Goal: Task Accomplishment & Management: Manage account settings

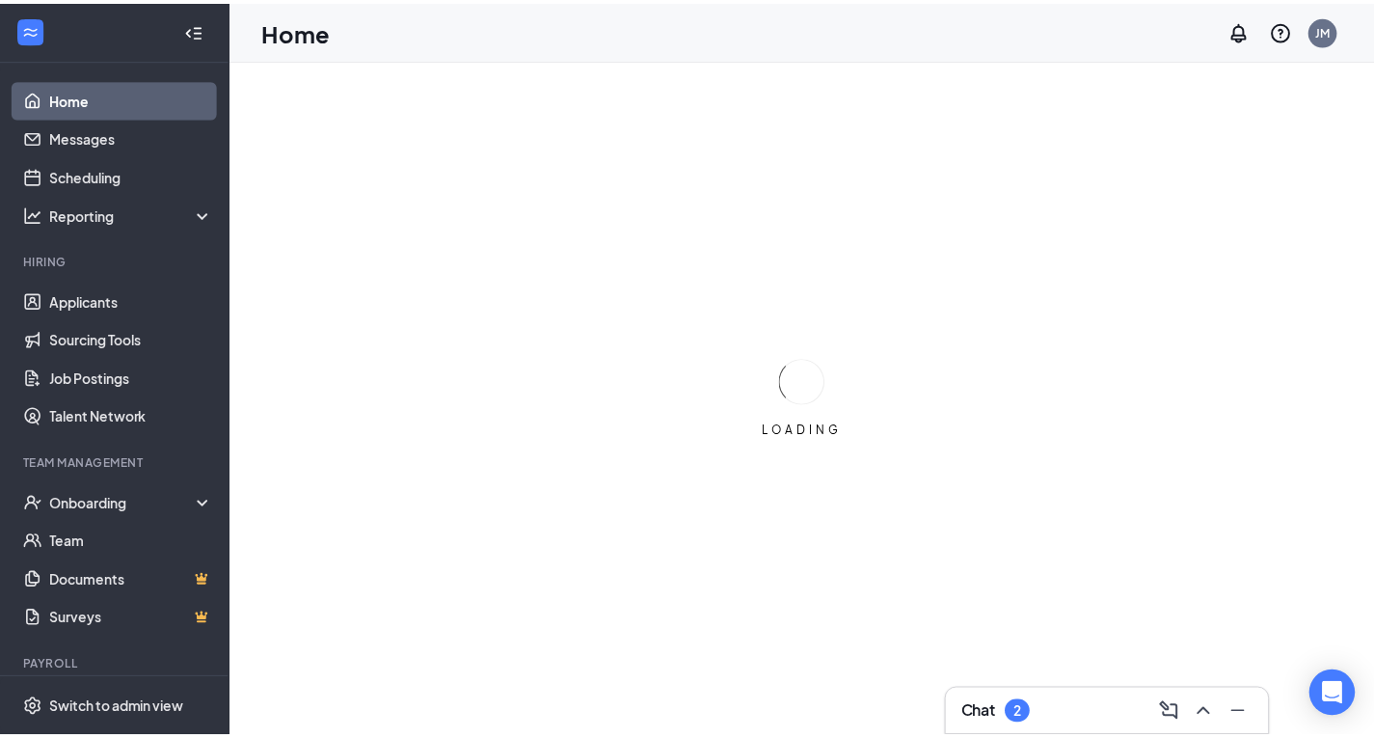
scroll to position [40, 0]
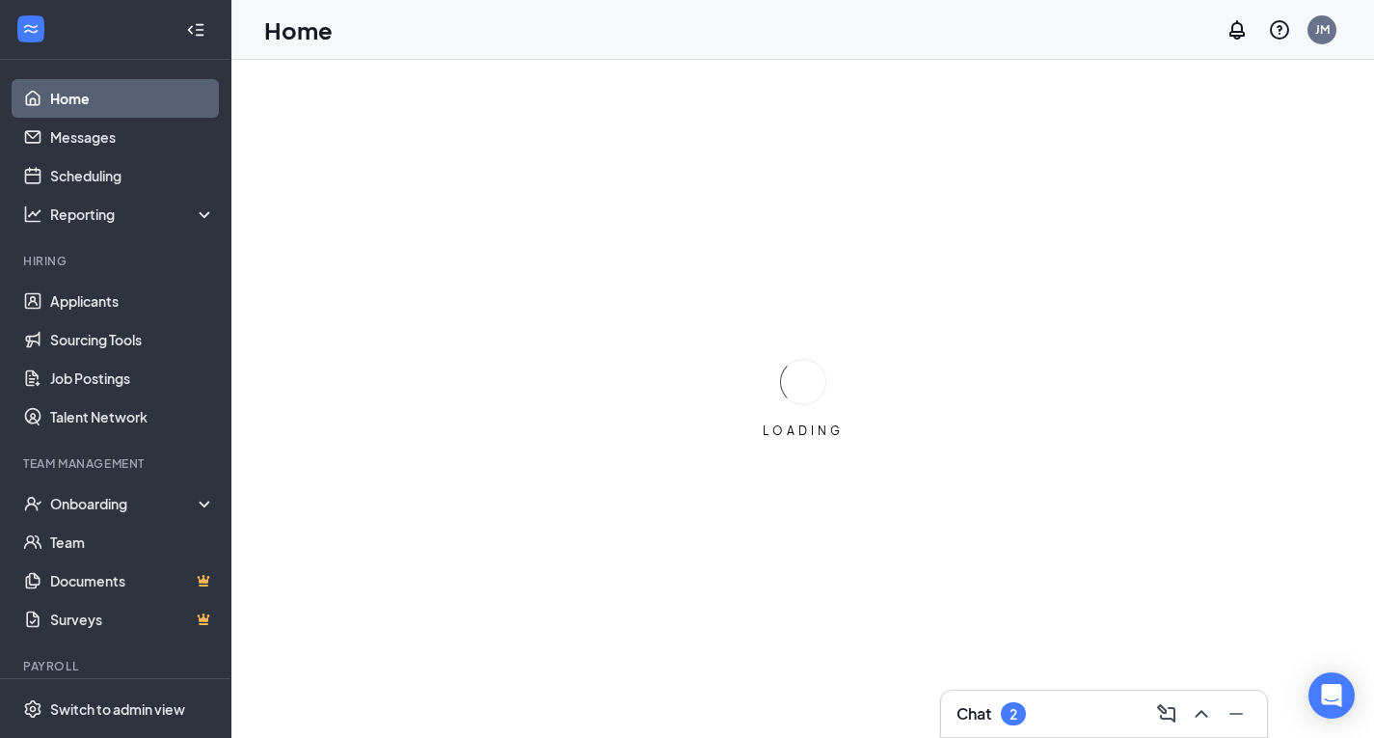
click at [77, 94] on link "Home" at bounding box center [132, 98] width 165 height 39
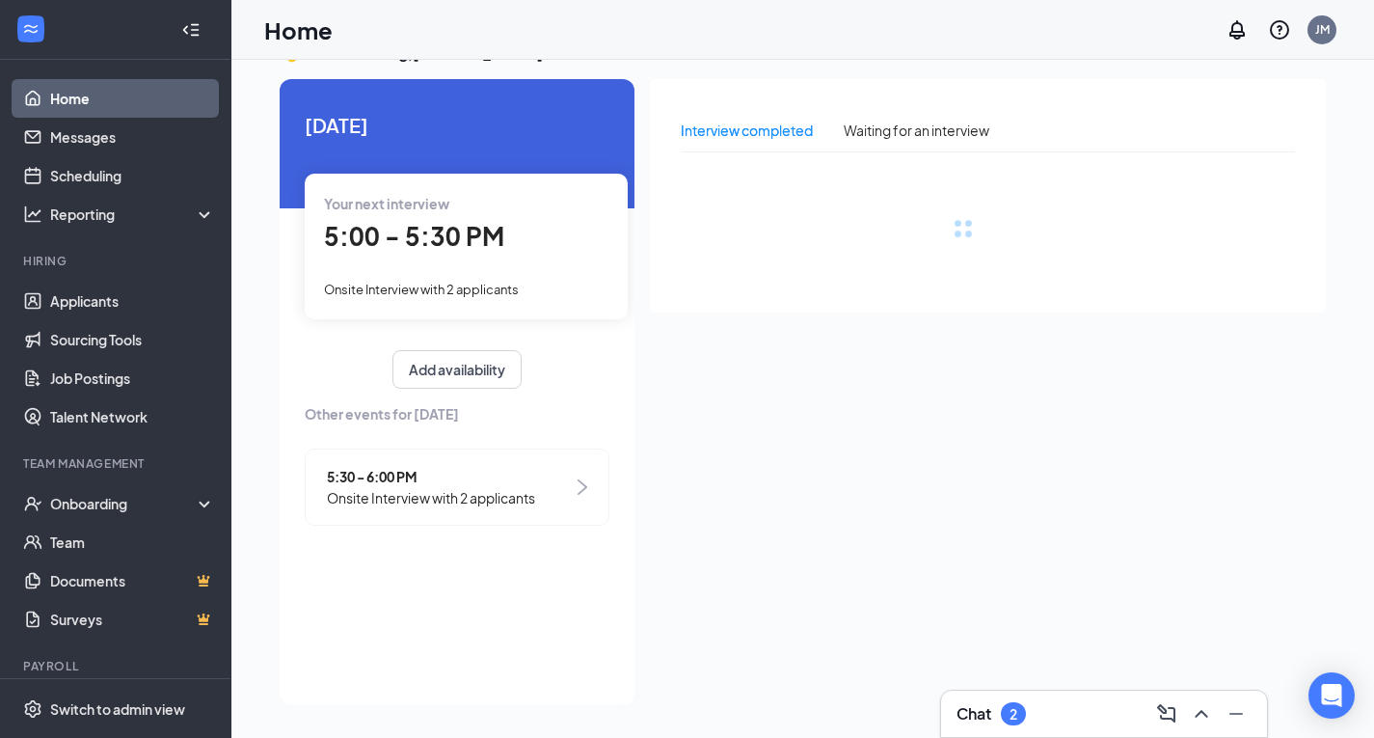
click at [198, 28] on div at bounding box center [195, 30] width 39 height 39
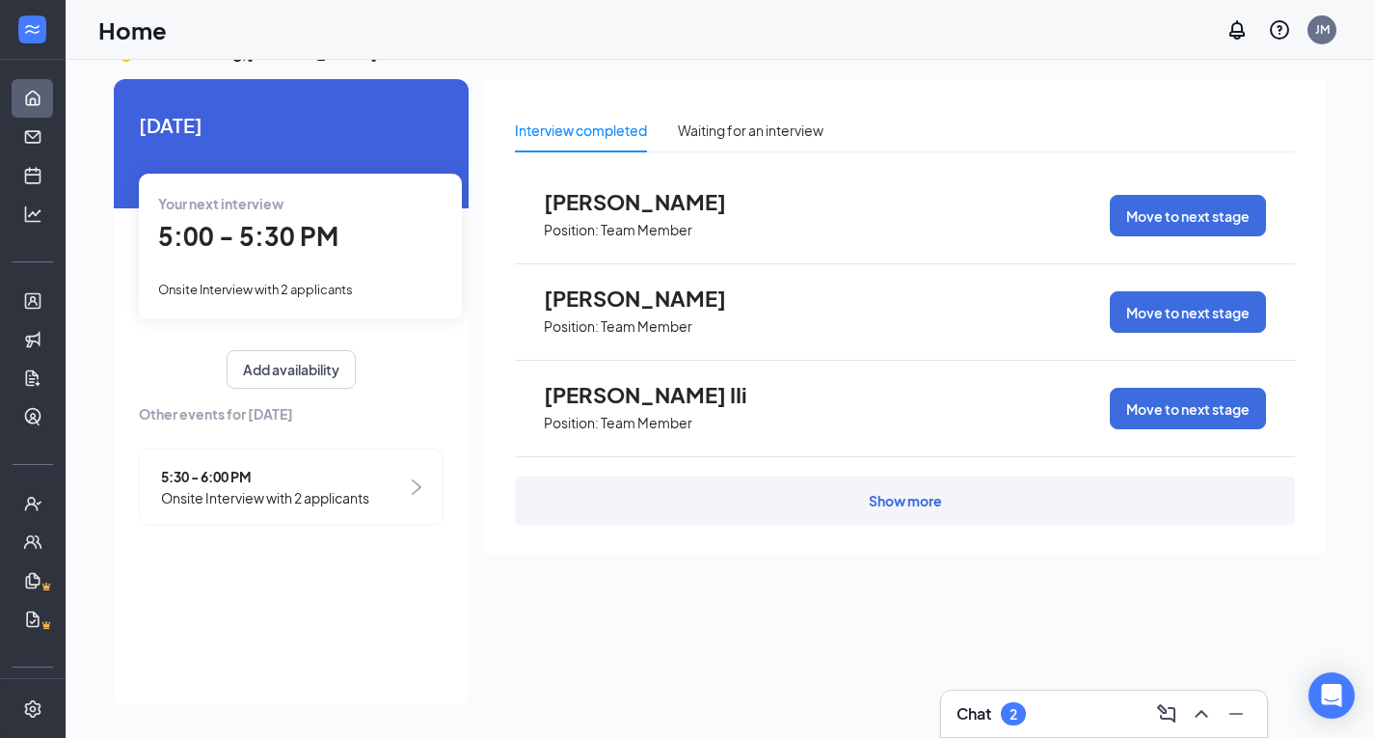
click at [277, 238] on span "5:00 - 5:30 PM" at bounding box center [248, 236] width 180 height 32
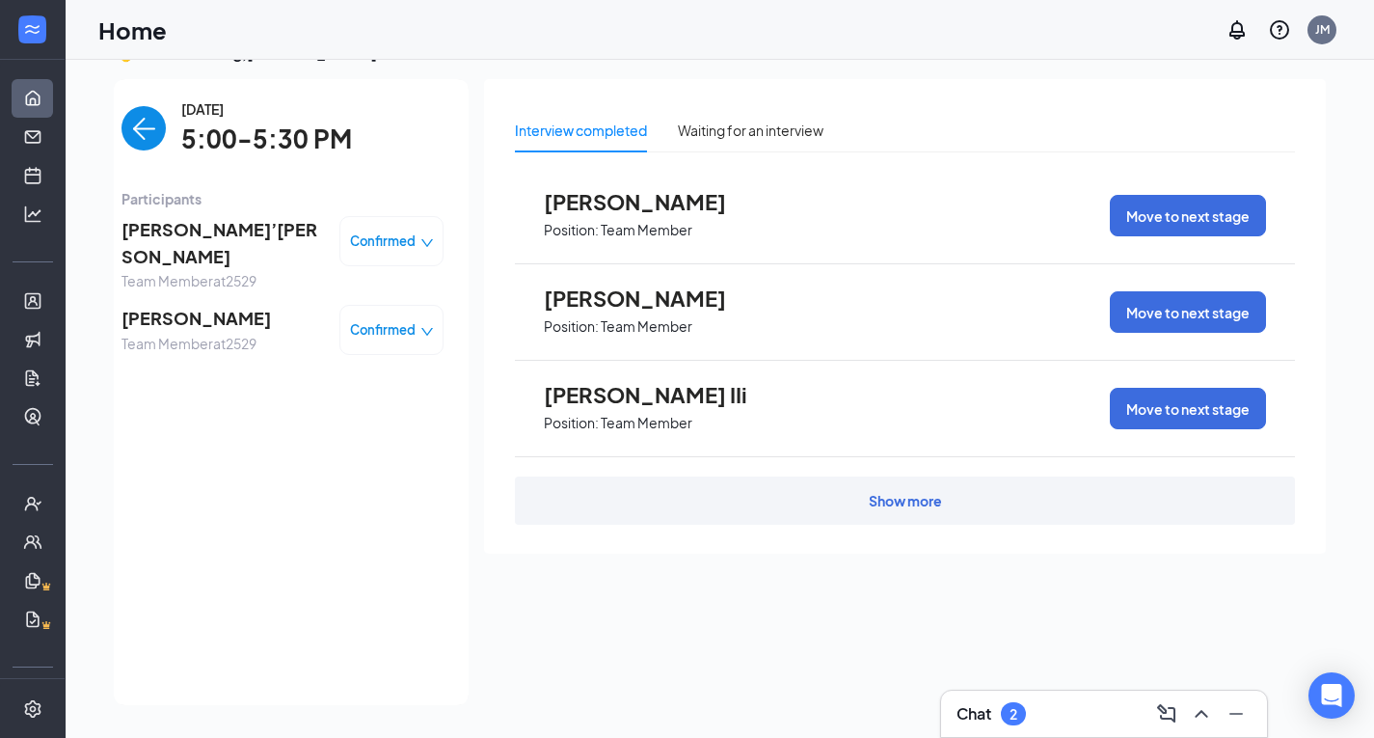
click at [144, 128] on img "back-button" at bounding box center [143, 128] width 44 height 44
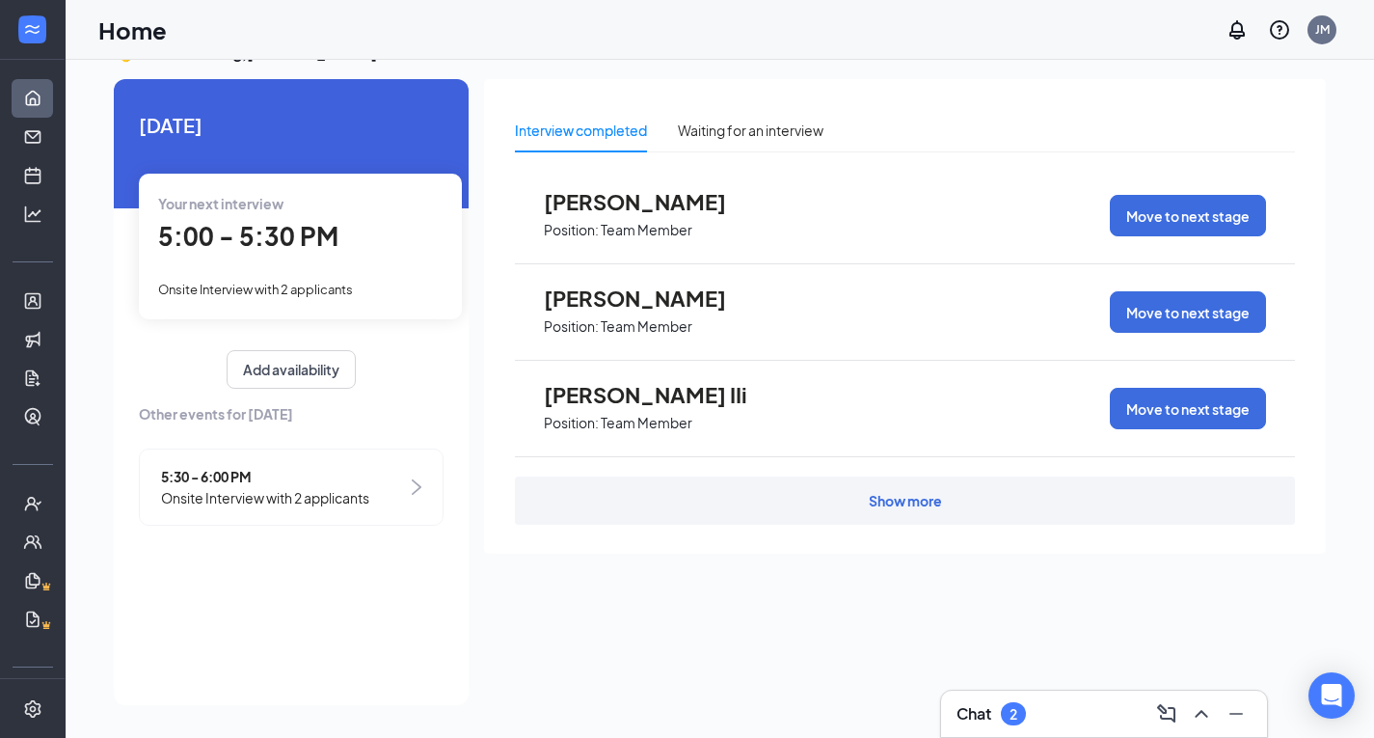
click at [194, 492] on span "Onsite Interview with 2 applicants" at bounding box center [265, 497] width 208 height 21
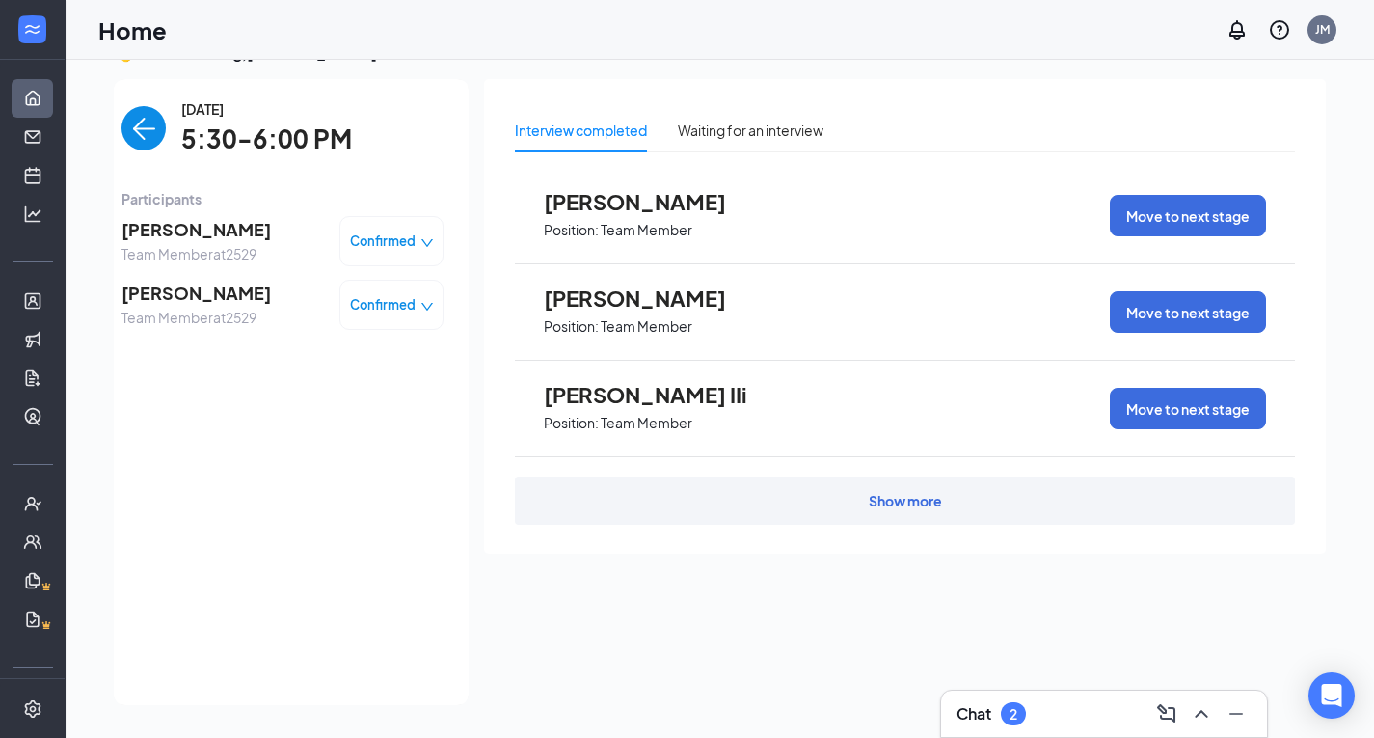
click at [145, 126] on img "back-button" at bounding box center [143, 128] width 44 height 44
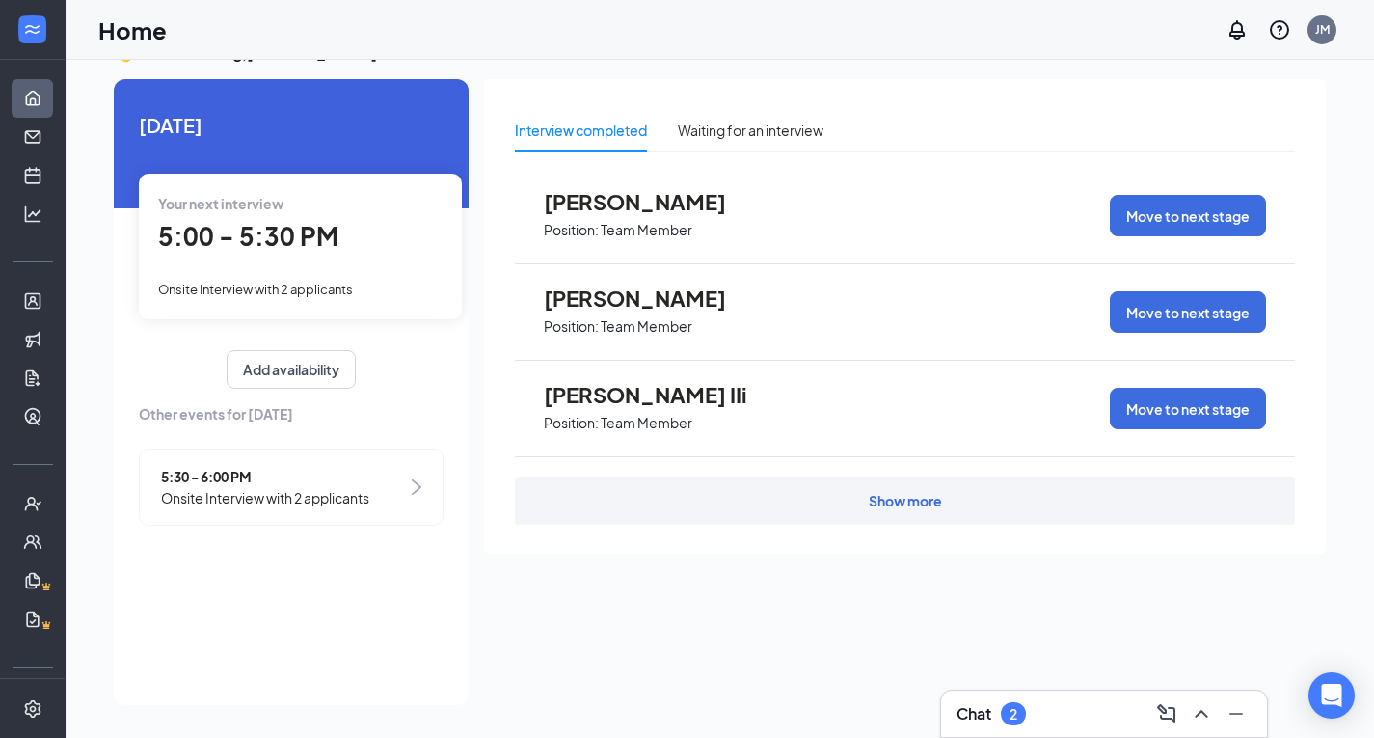
click at [232, 244] on span "5:00 - 5:30 PM" at bounding box center [248, 236] width 180 height 32
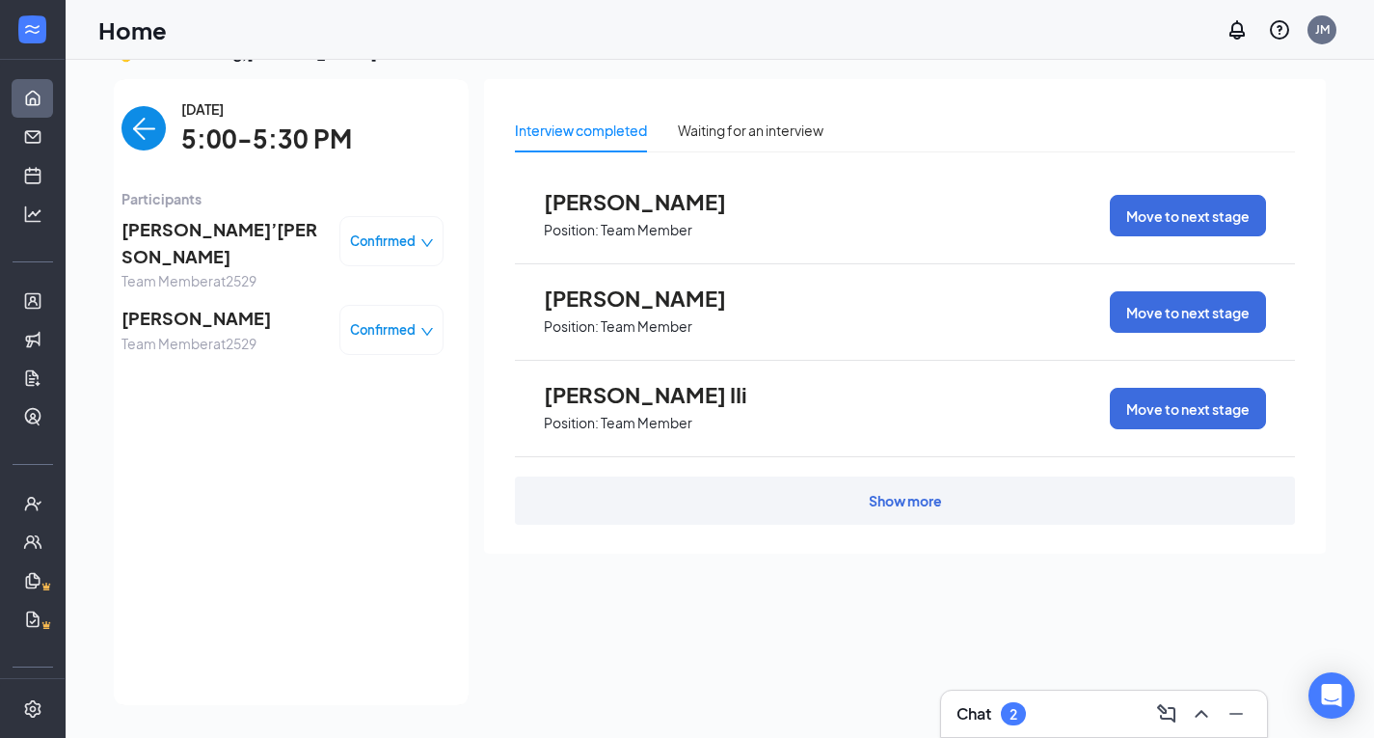
click at [150, 125] on img "back-button" at bounding box center [143, 128] width 44 height 44
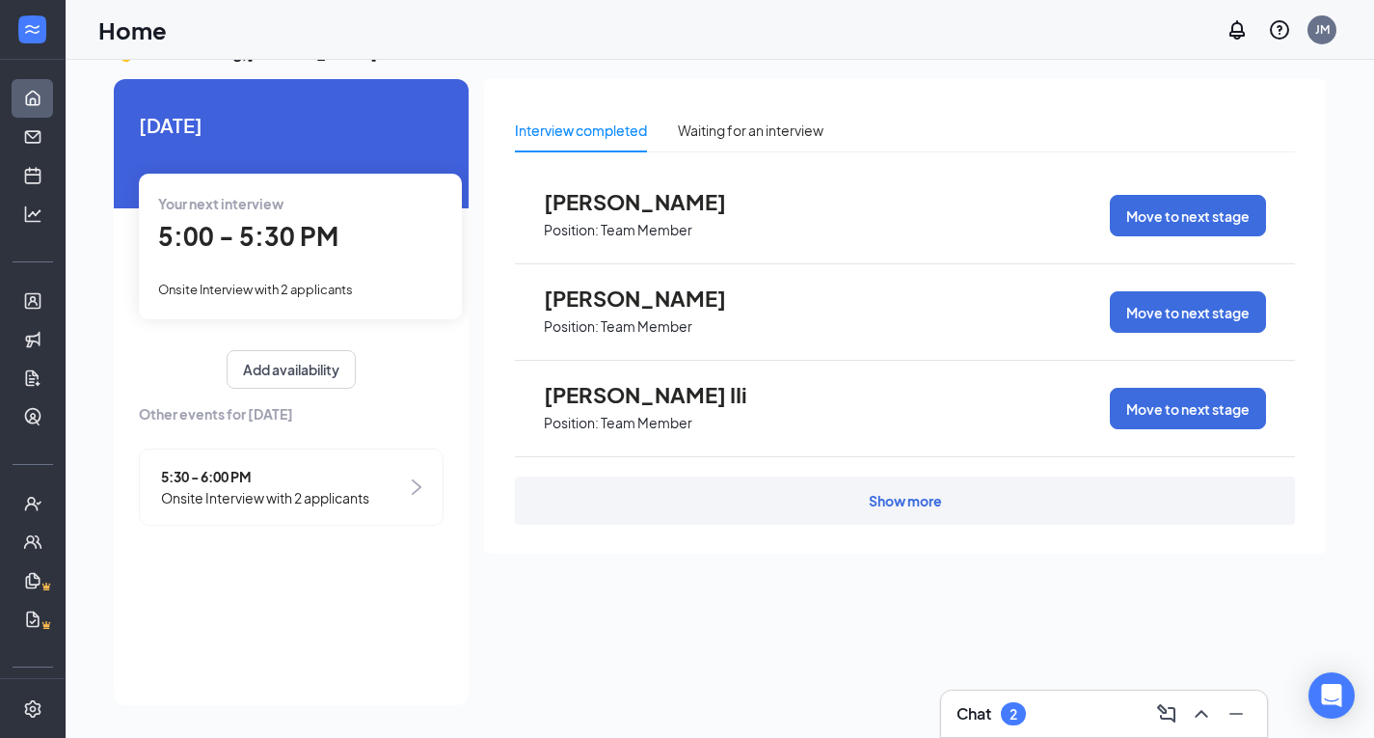
click at [203, 475] on span "5:30 - 6:00 PM" at bounding box center [265, 476] width 208 height 21
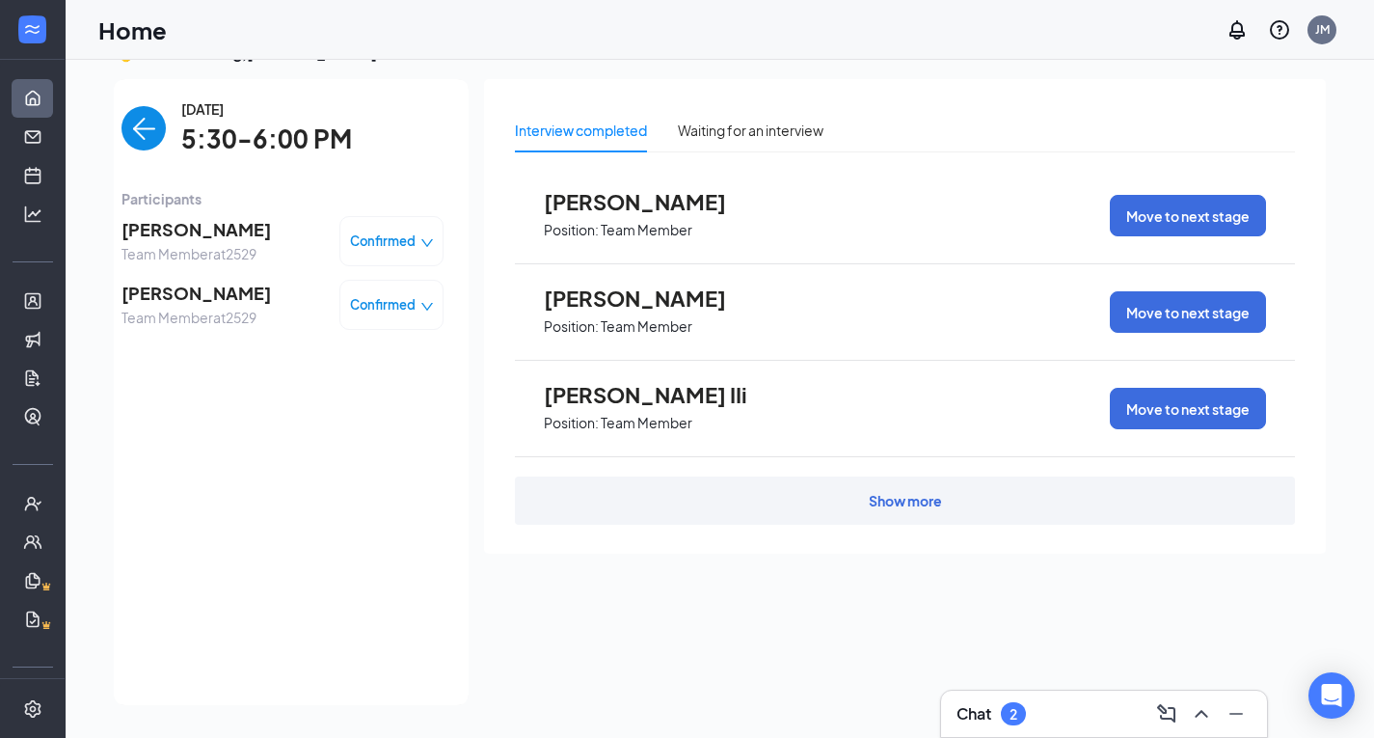
click at [146, 126] on img "back-button" at bounding box center [143, 128] width 44 height 44
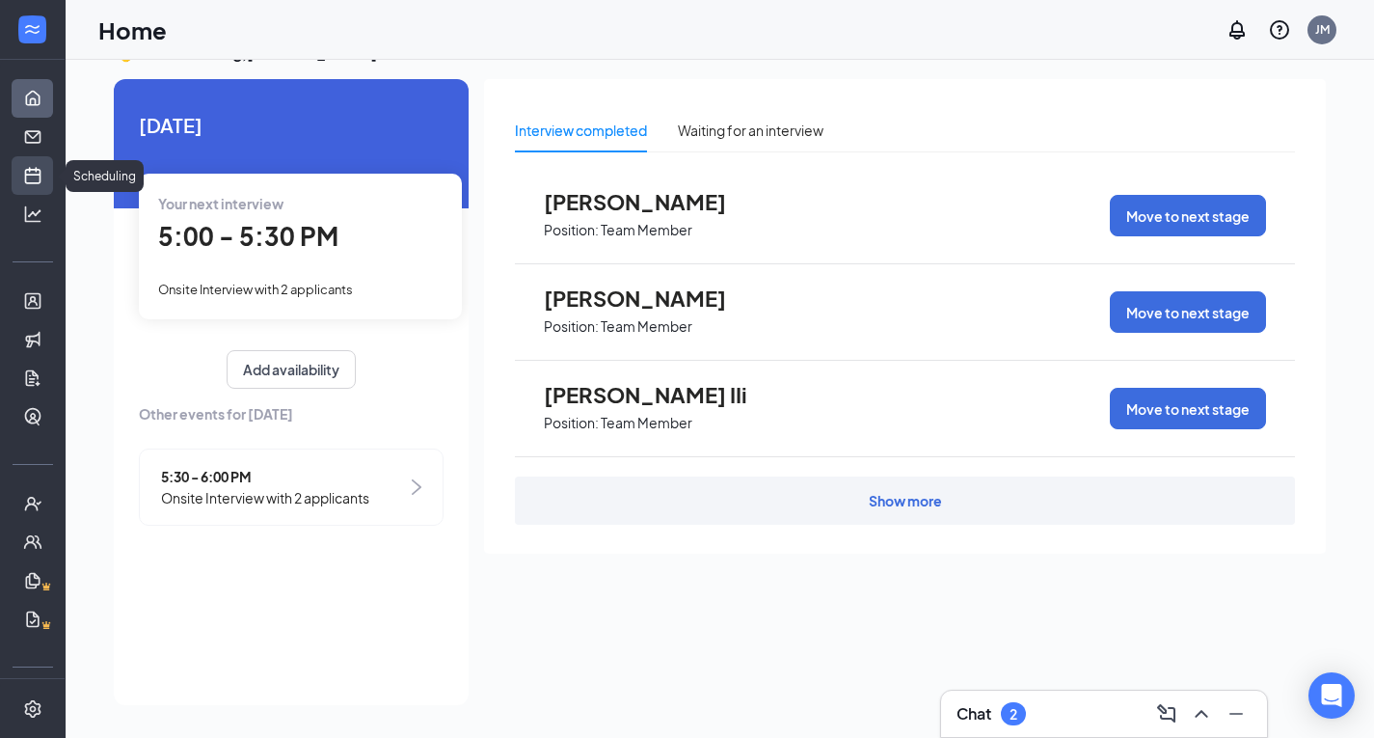
click at [50, 182] on link "Scheduling" at bounding box center [59, 175] width 19 height 39
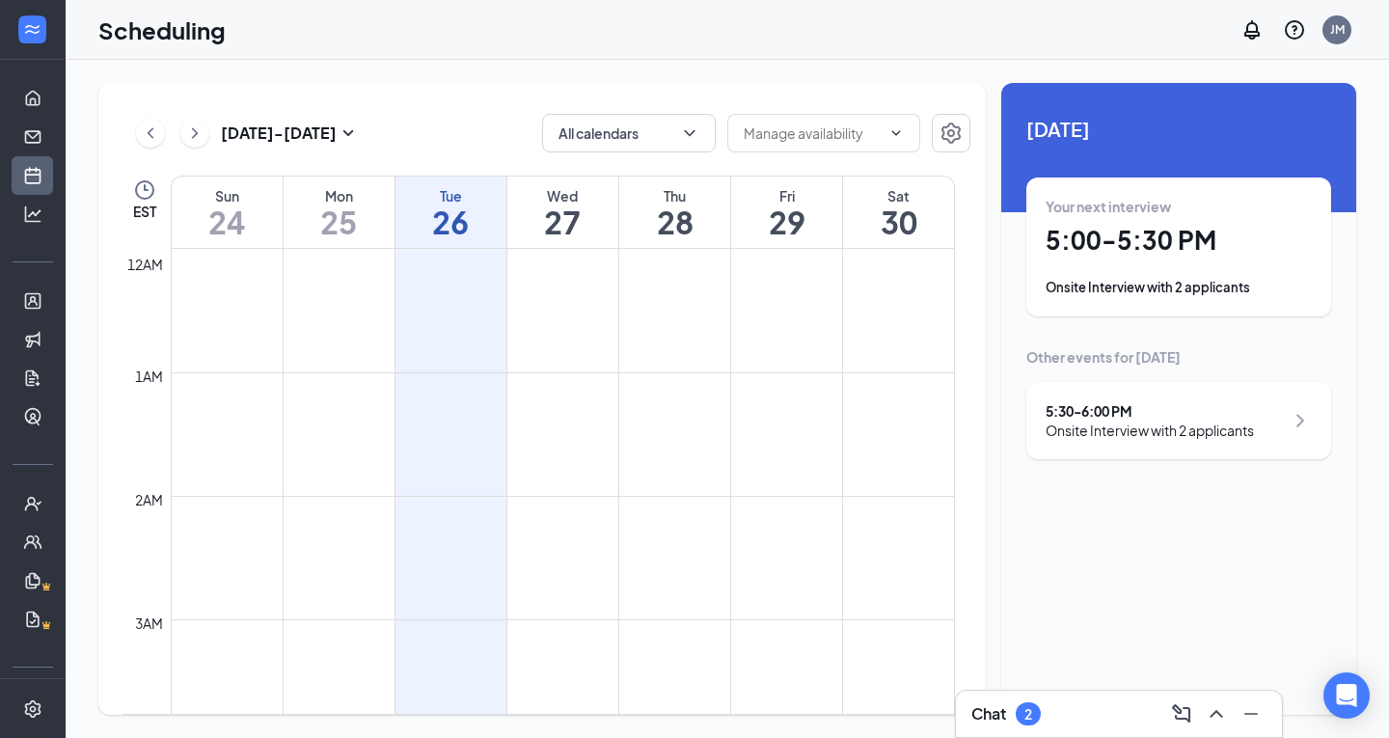
scroll to position [948, 0]
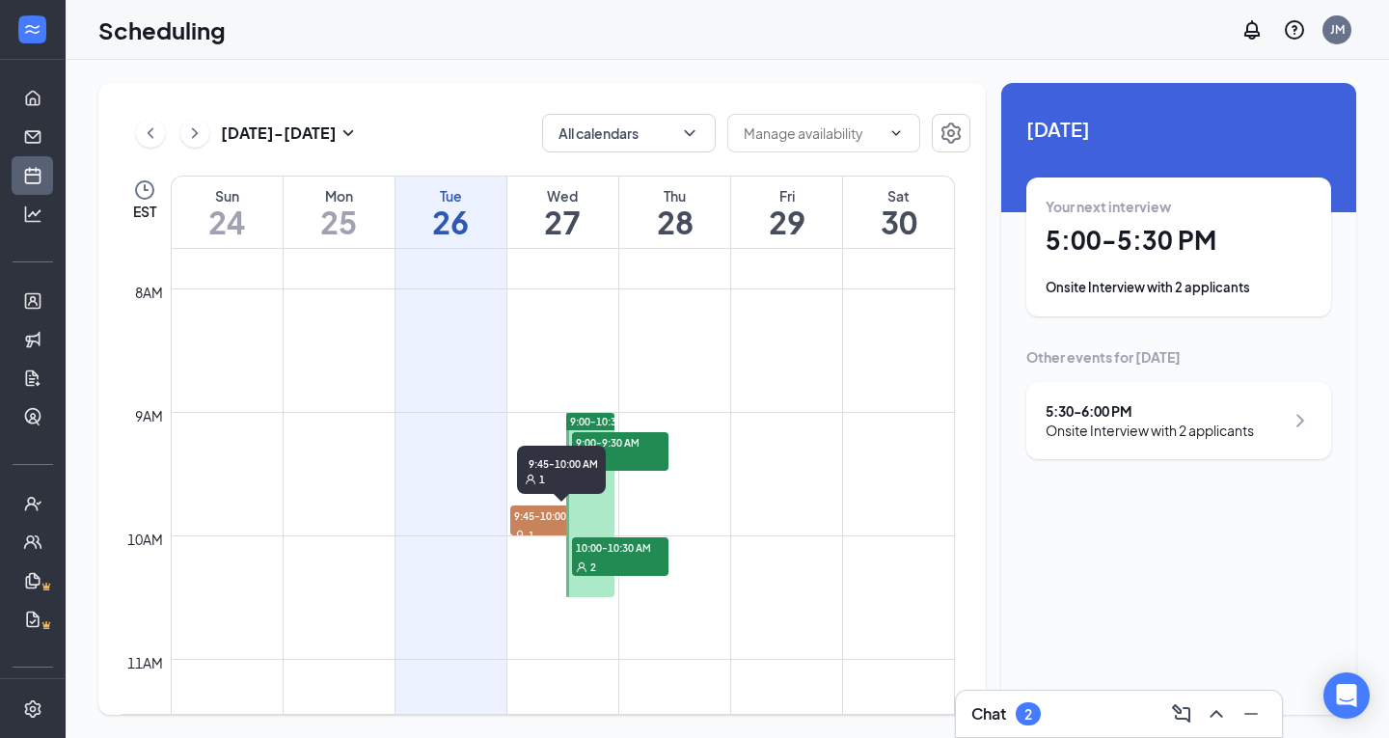
click at [546, 524] on span "9:45-10:00 AM" at bounding box center [558, 514] width 96 height 19
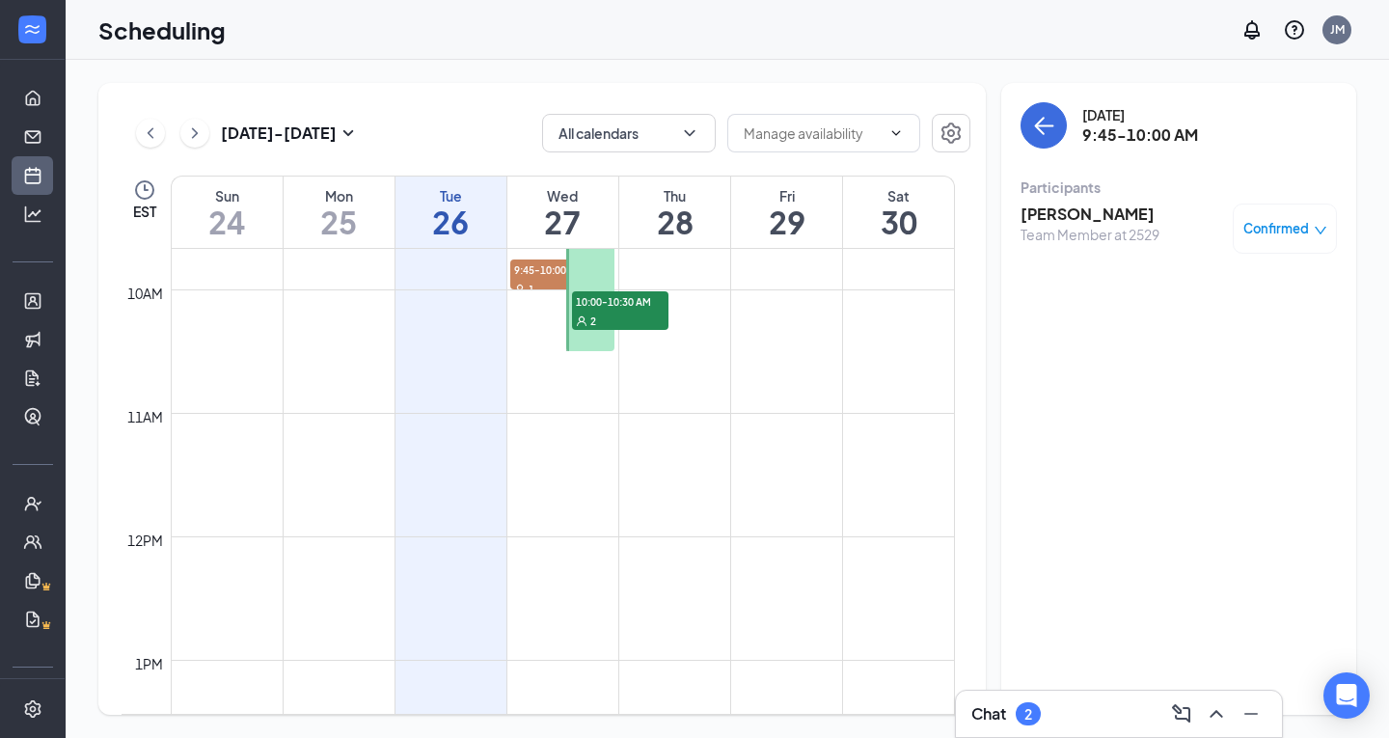
scroll to position [1732, 0]
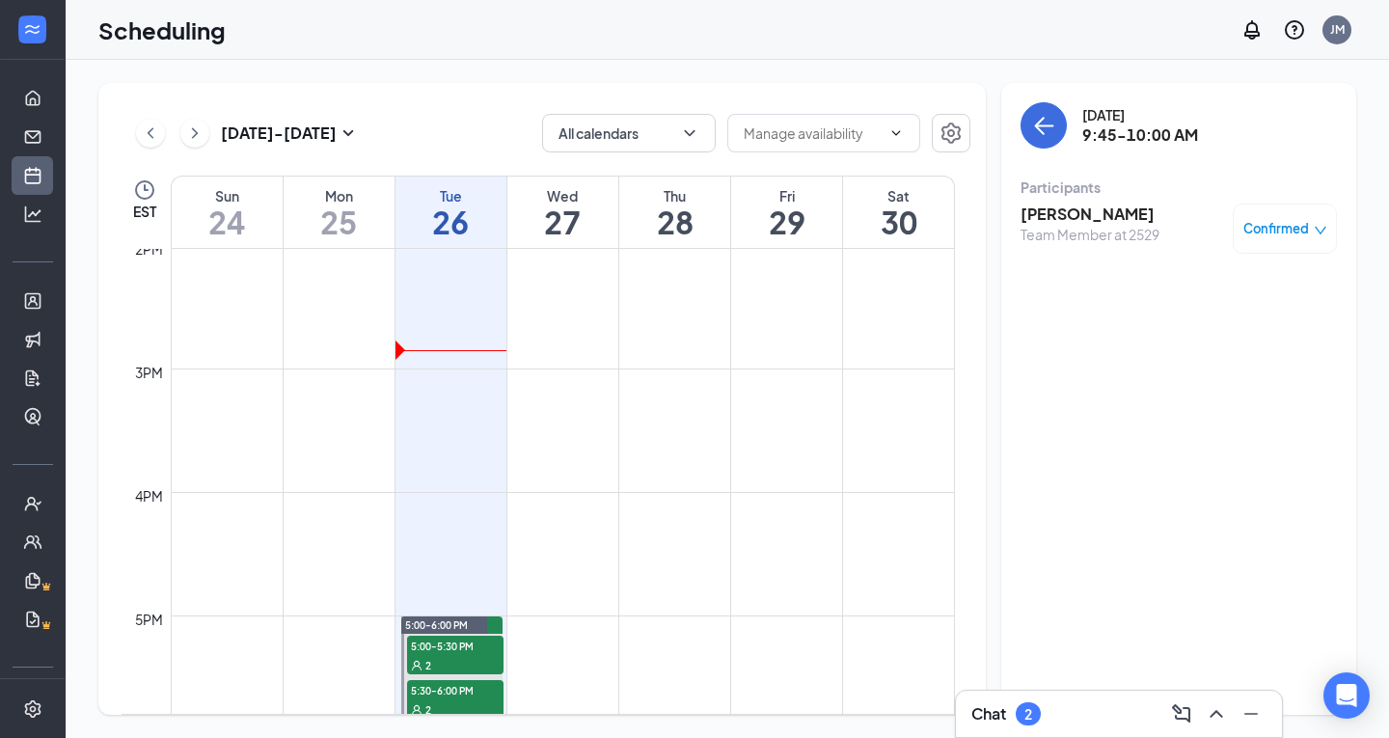
click at [1022, 705] on div "2" at bounding box center [1027, 713] width 25 height 23
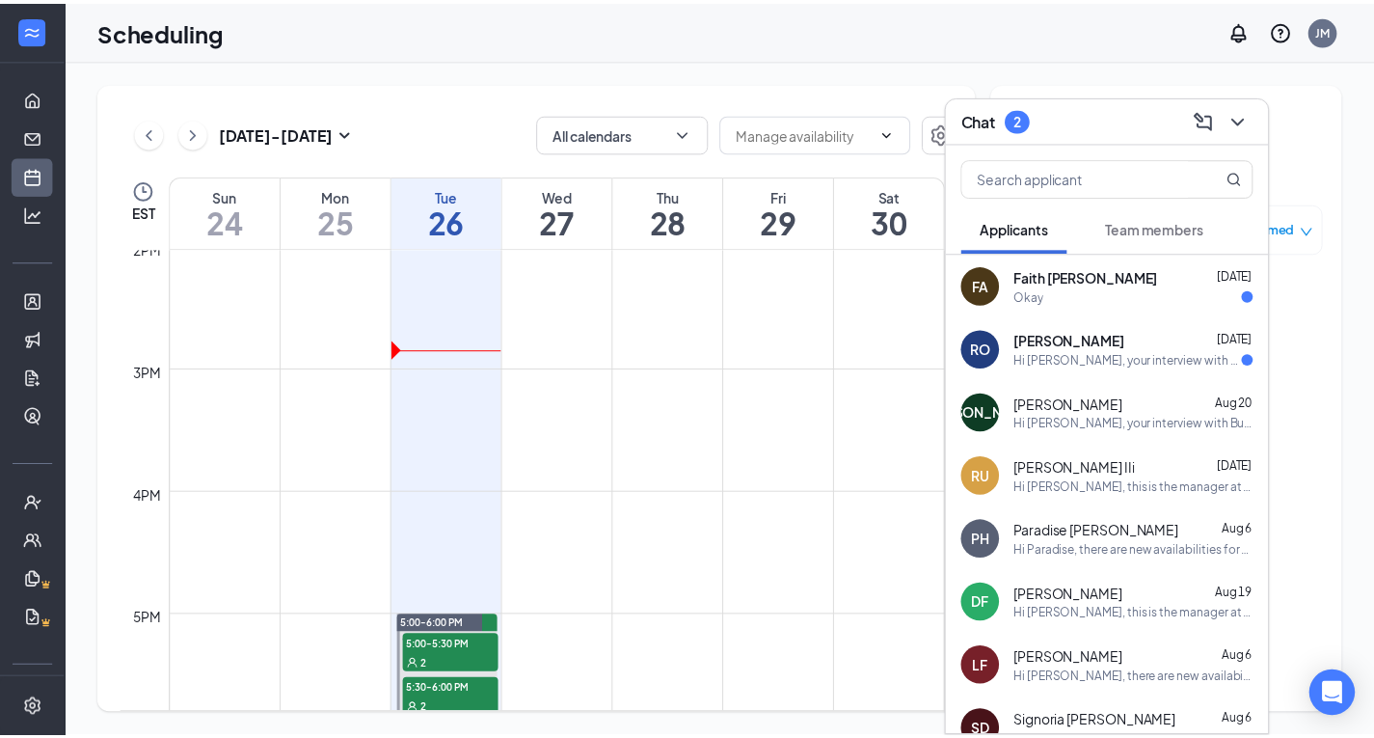
scroll to position [1751, 0]
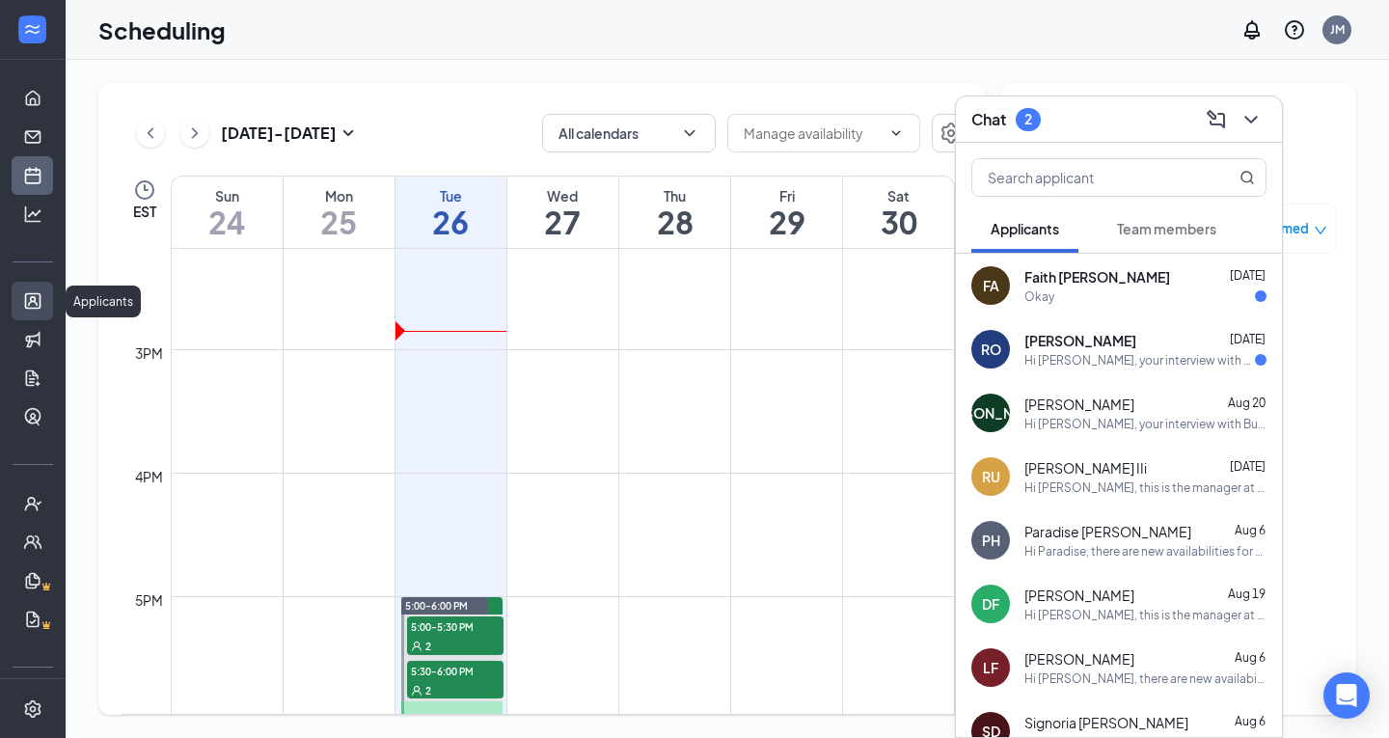
click at [50, 306] on link "Applicants" at bounding box center [59, 301] width 19 height 39
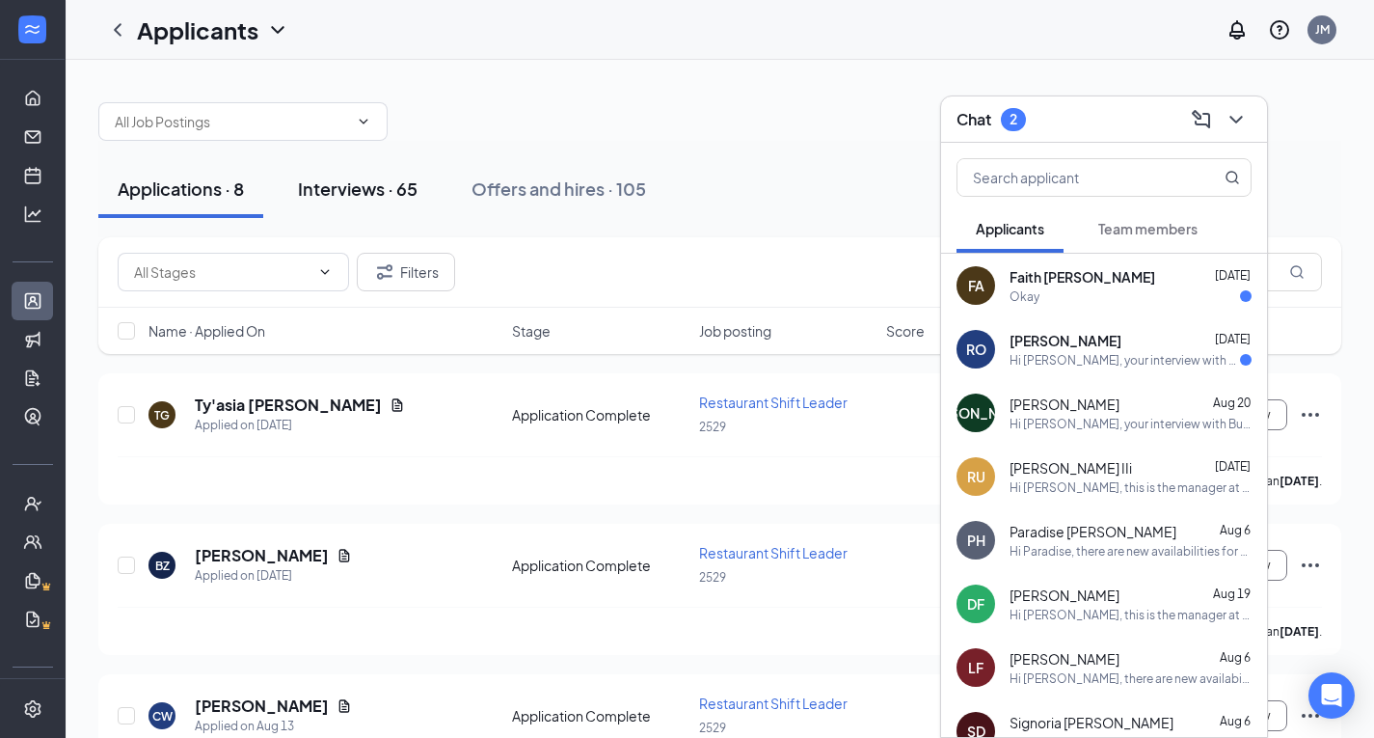
click at [391, 183] on div "Interviews · 65" at bounding box center [358, 188] width 120 height 24
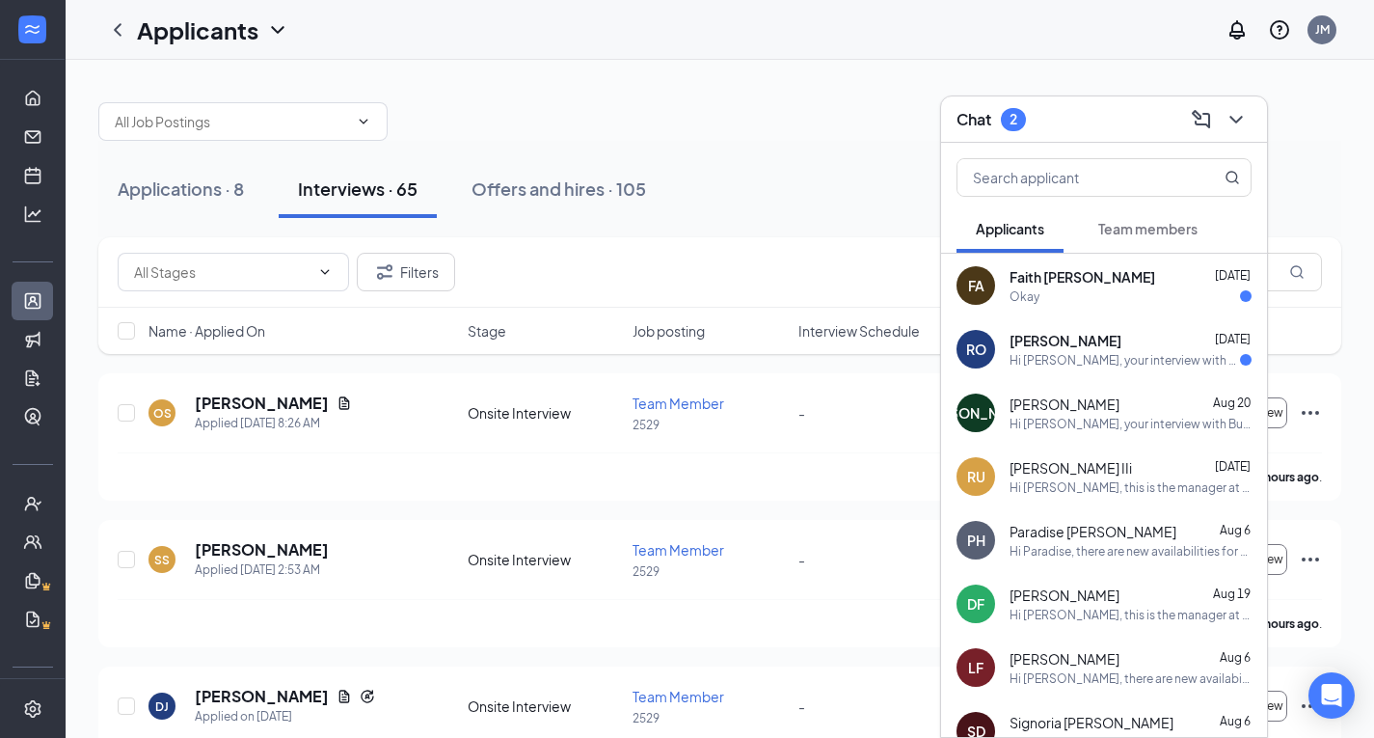
click at [1252, 121] on div "Chat 2" at bounding box center [1104, 119] width 326 height 46
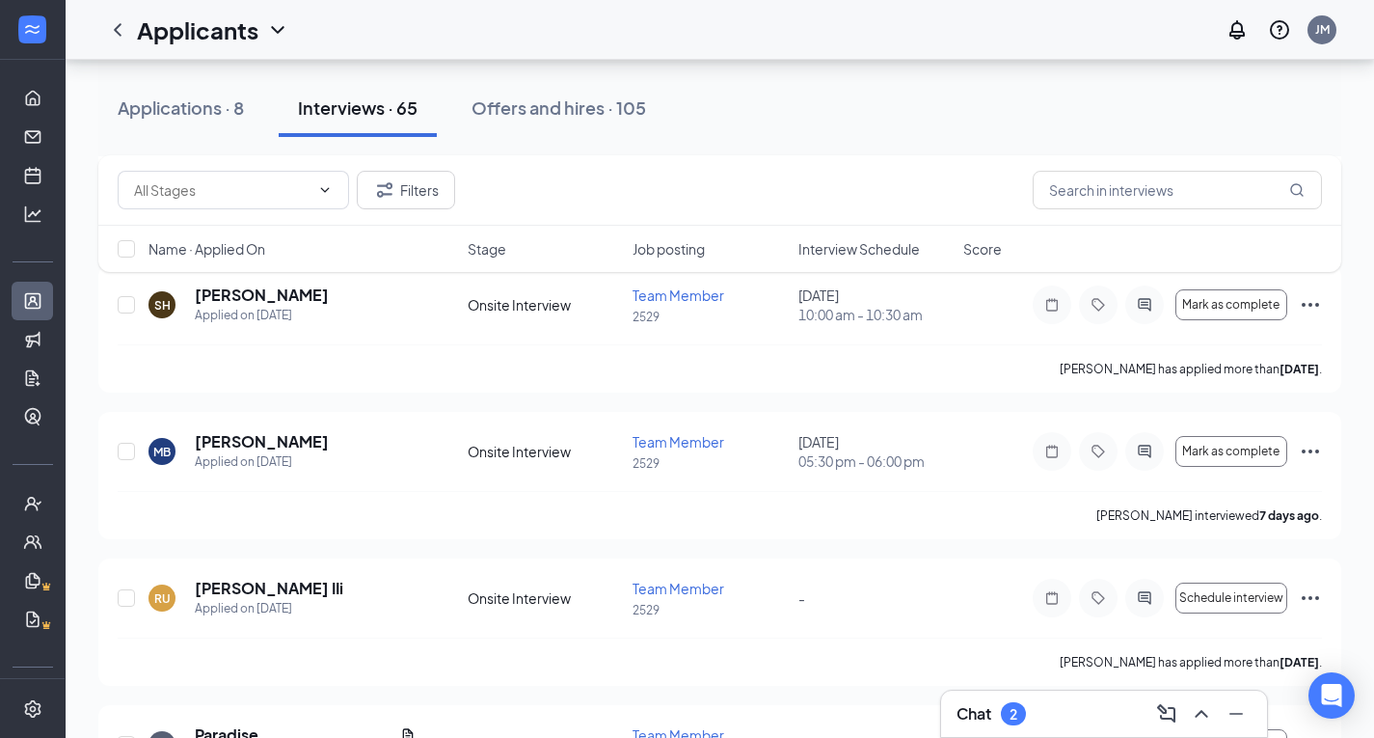
scroll to position [6291, 0]
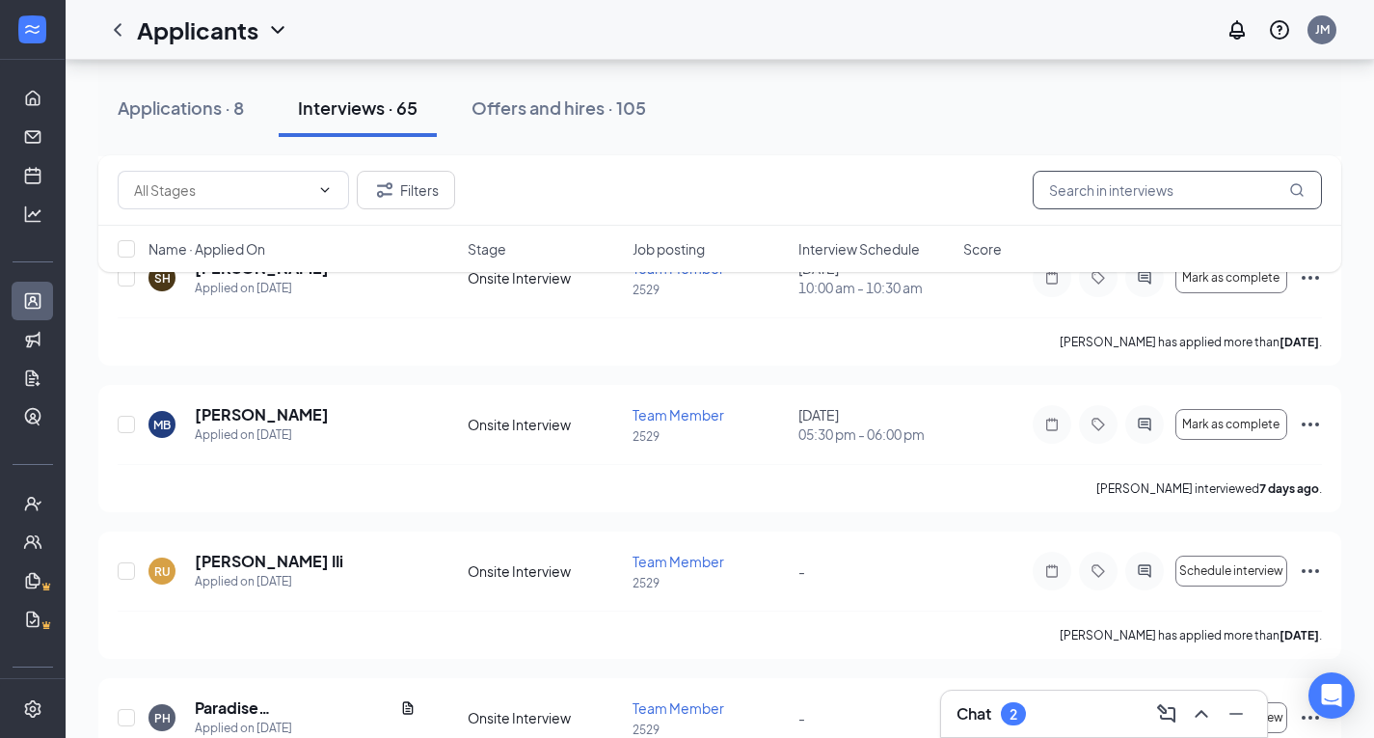
click at [1068, 204] on input "text" at bounding box center [1177, 190] width 289 height 39
type input "C"
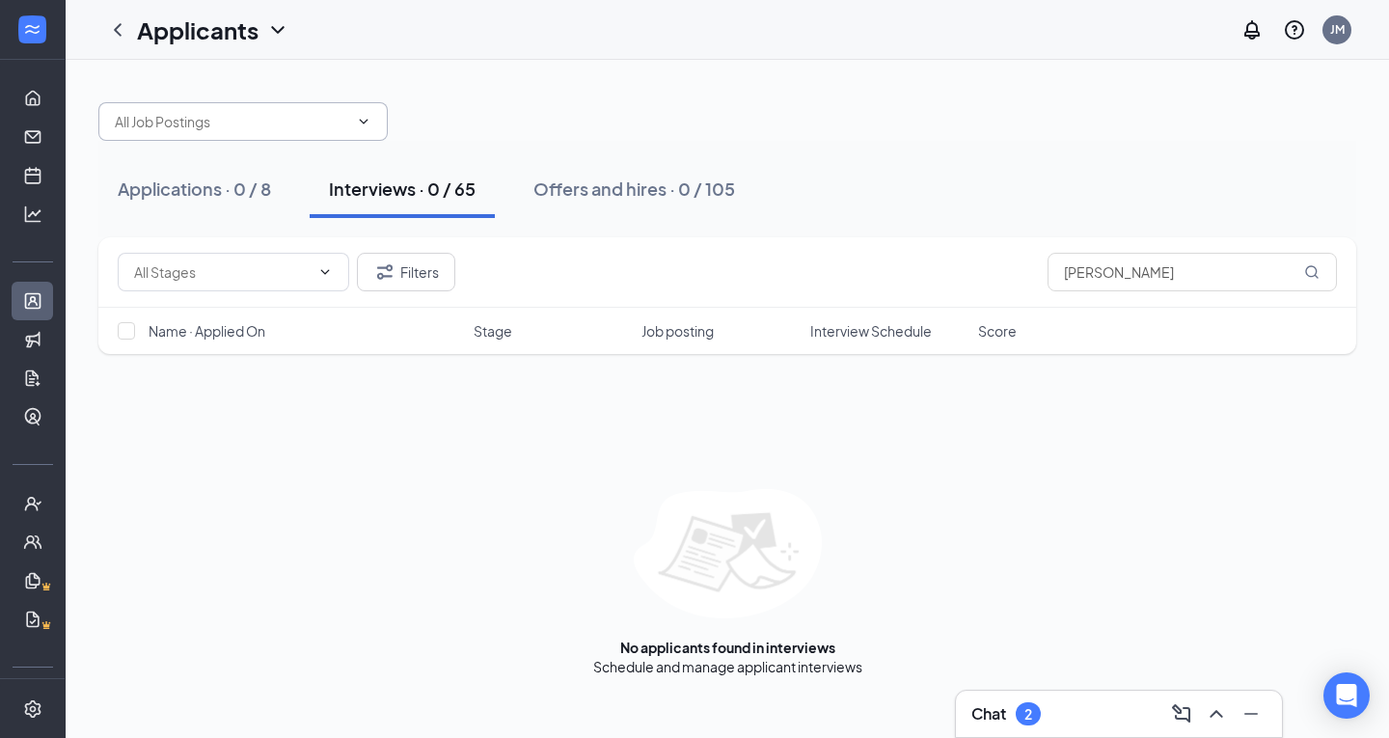
click at [332, 130] on input "text" at bounding box center [231, 121] width 233 height 21
click at [1224, 282] on input "[PERSON_NAME]" at bounding box center [1191, 272] width 289 height 39
click at [383, 265] on icon "Filter" at bounding box center [384, 271] width 23 height 23
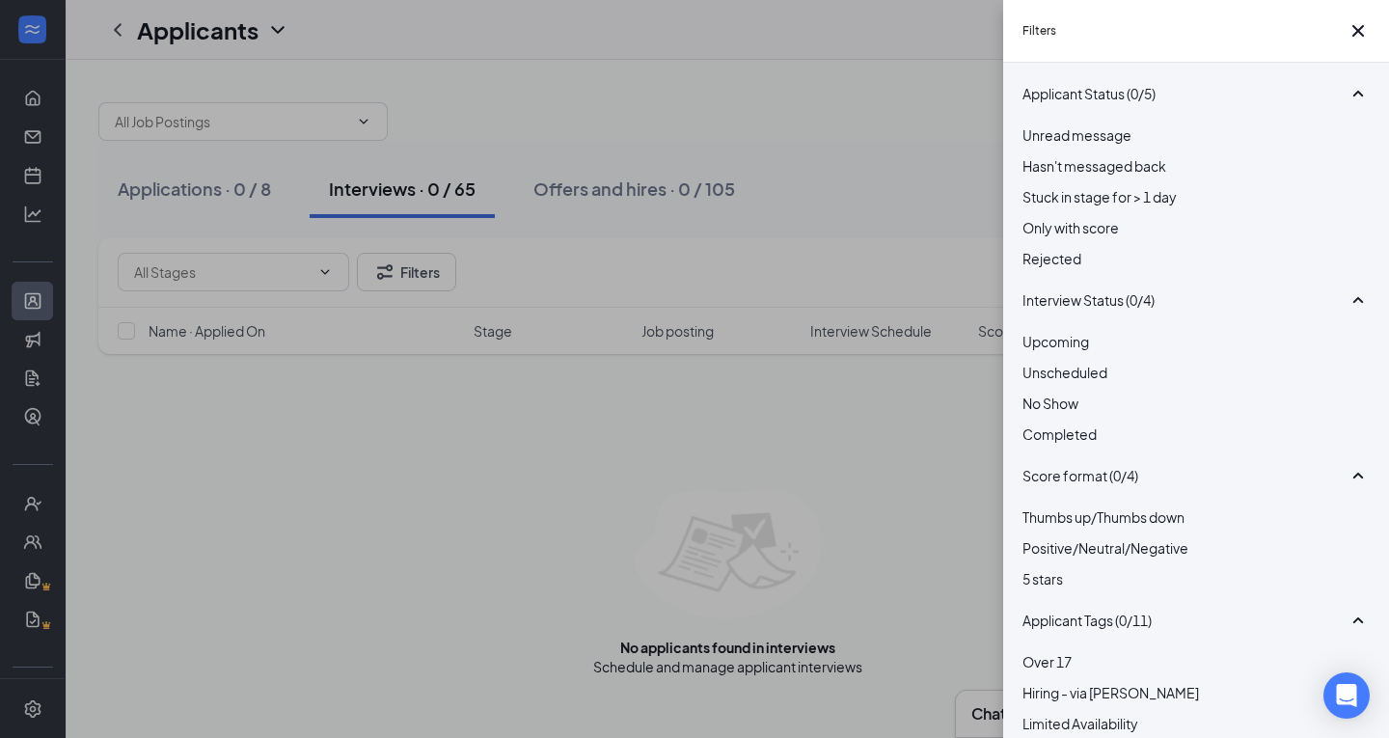
click at [1069, 267] on span "Rejected" at bounding box center [1051, 258] width 59 height 17
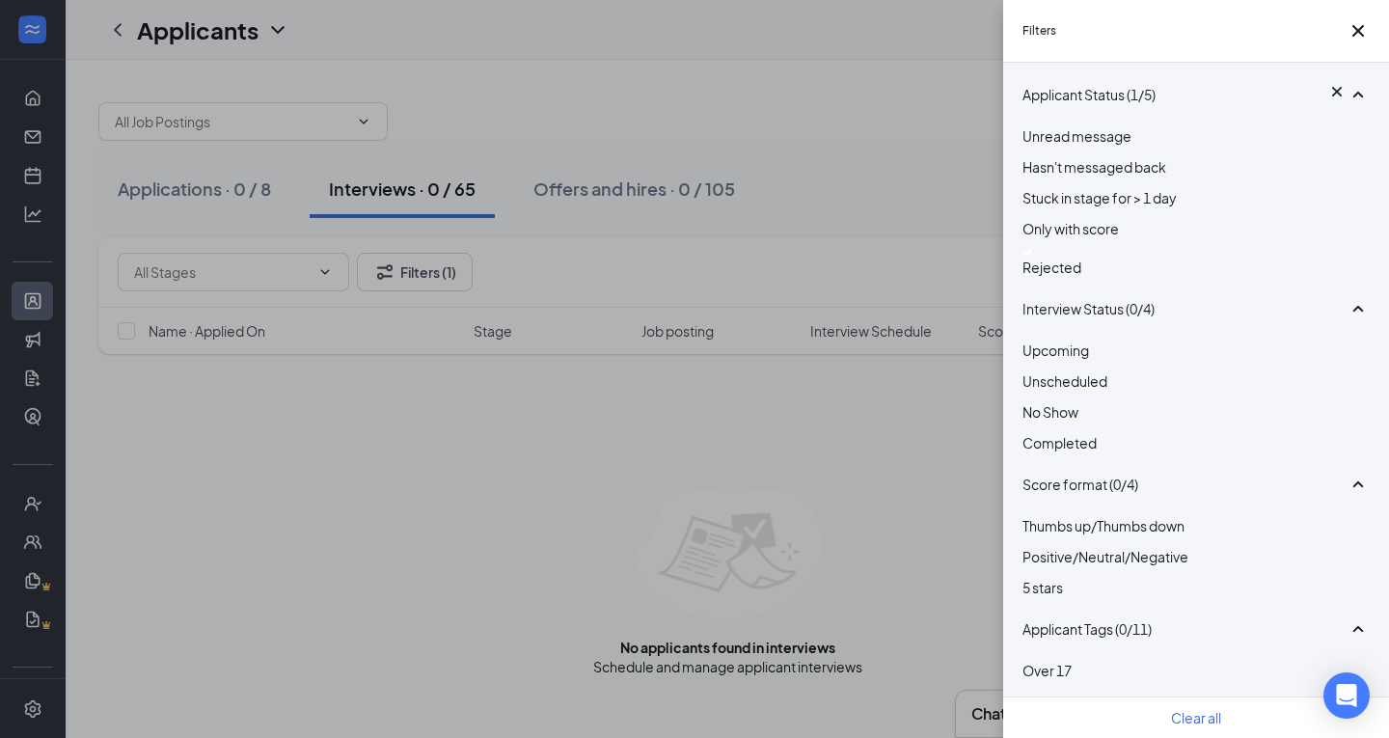
click at [900, 170] on div "Filters Applicant Status (1/5) Unread message Hasn't messaged back Stuck in sta…" at bounding box center [694, 369] width 1389 height 738
click at [1350, 32] on icon "Cross" at bounding box center [1357, 30] width 23 height 23
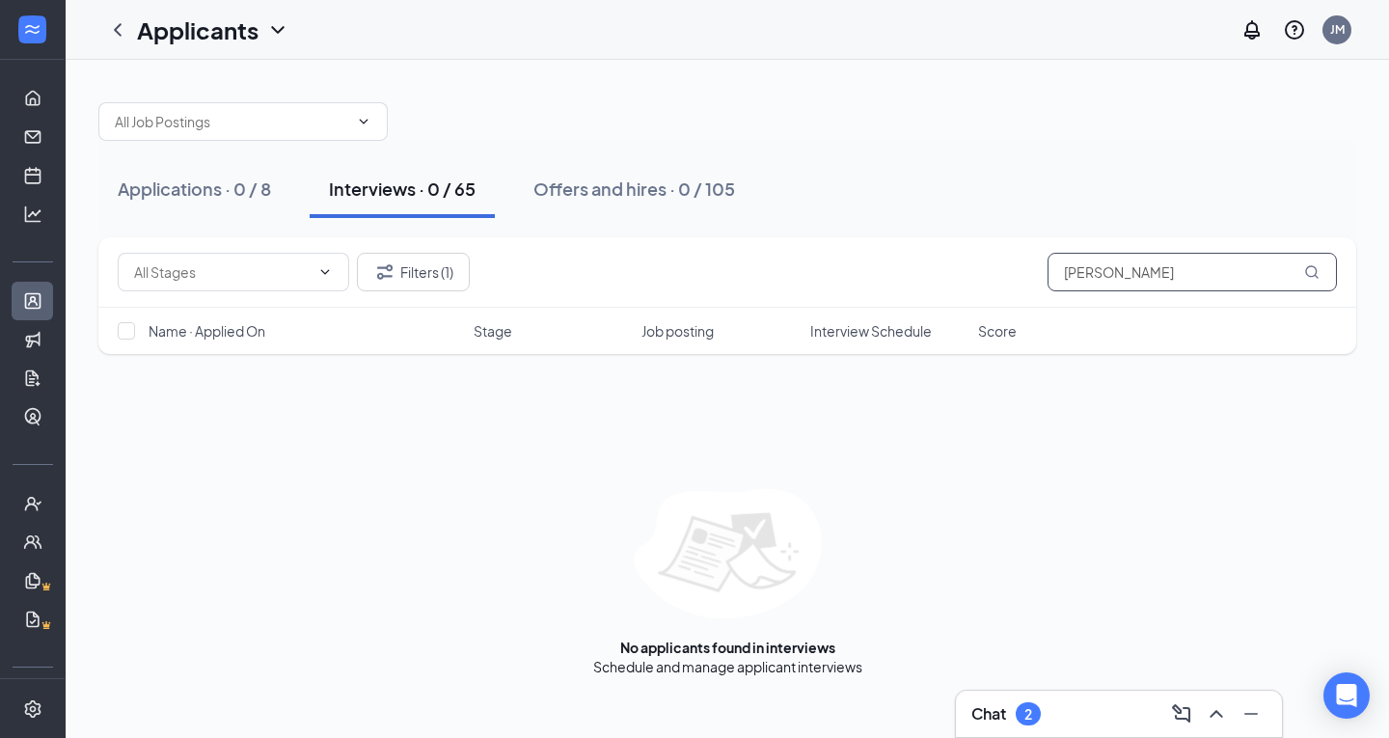
drag, startPoint x: 1176, startPoint y: 279, endPoint x: 1072, endPoint y: 283, distance: 104.3
click at [1072, 283] on input "[PERSON_NAME]" at bounding box center [1191, 272] width 289 height 39
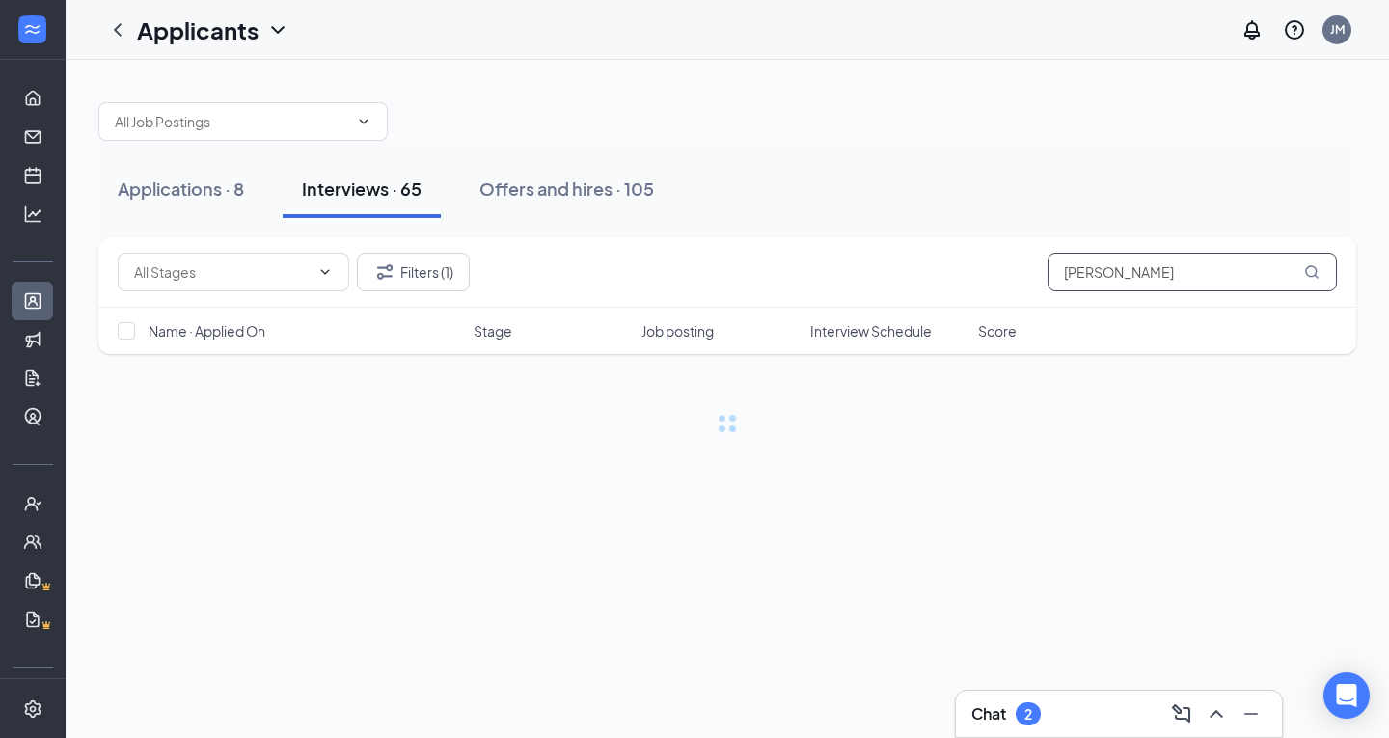
type input "[PERSON_NAME]"
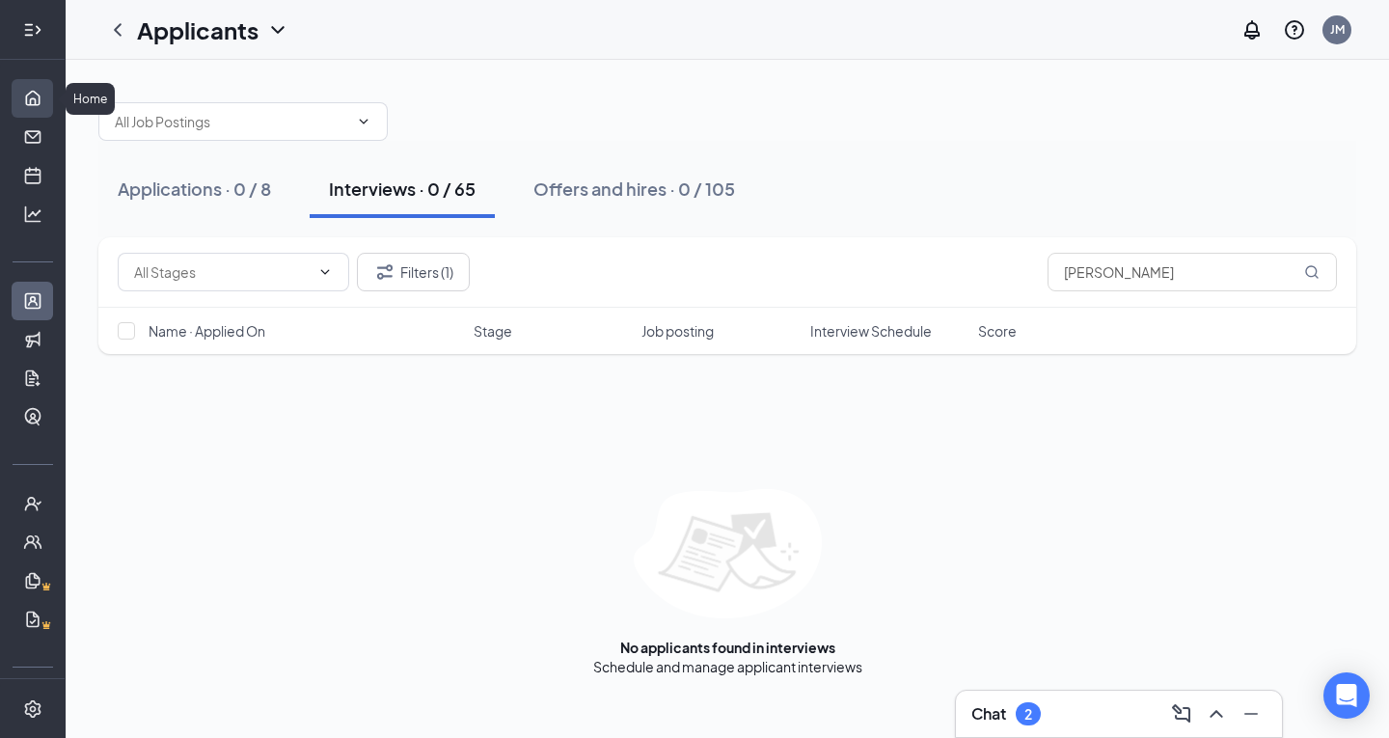
click at [50, 99] on link "Home" at bounding box center [59, 98] width 19 height 39
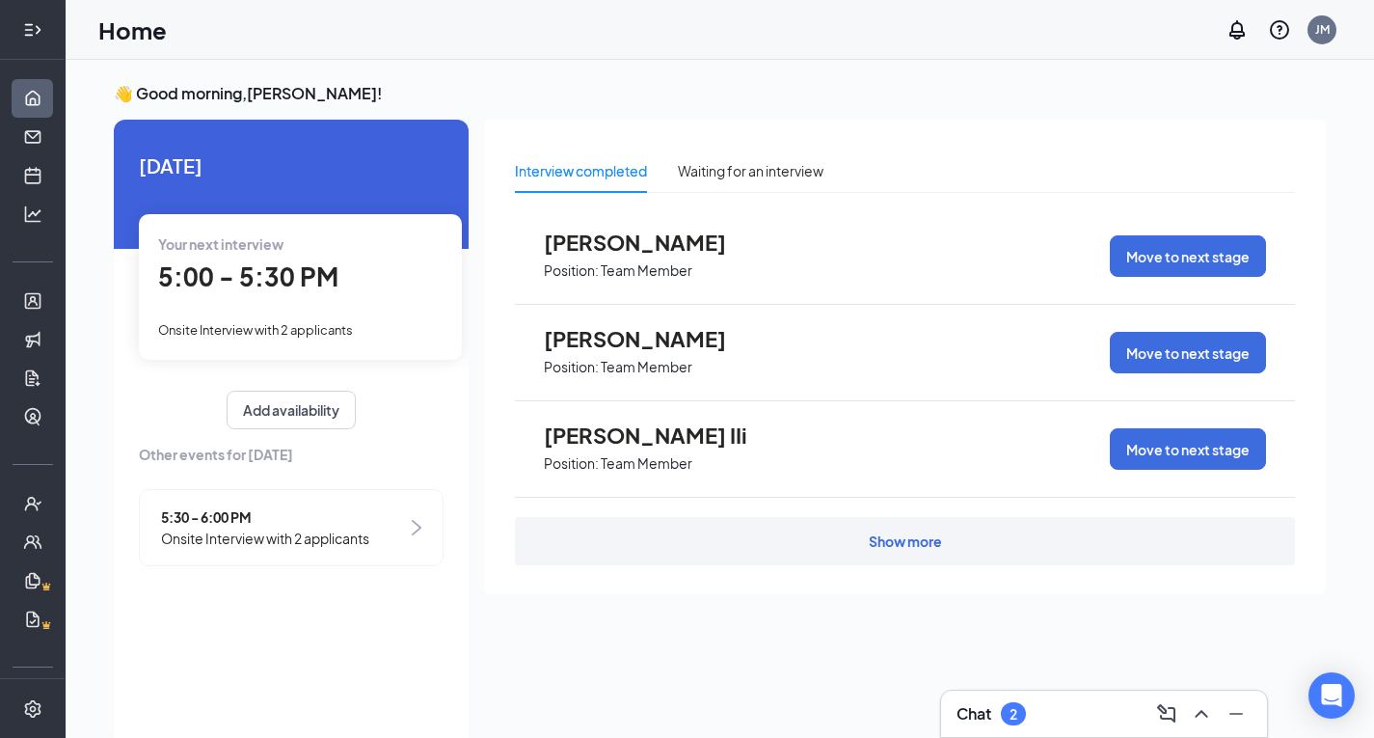
click at [725, 548] on div "Show more" at bounding box center [905, 541] width 780 height 48
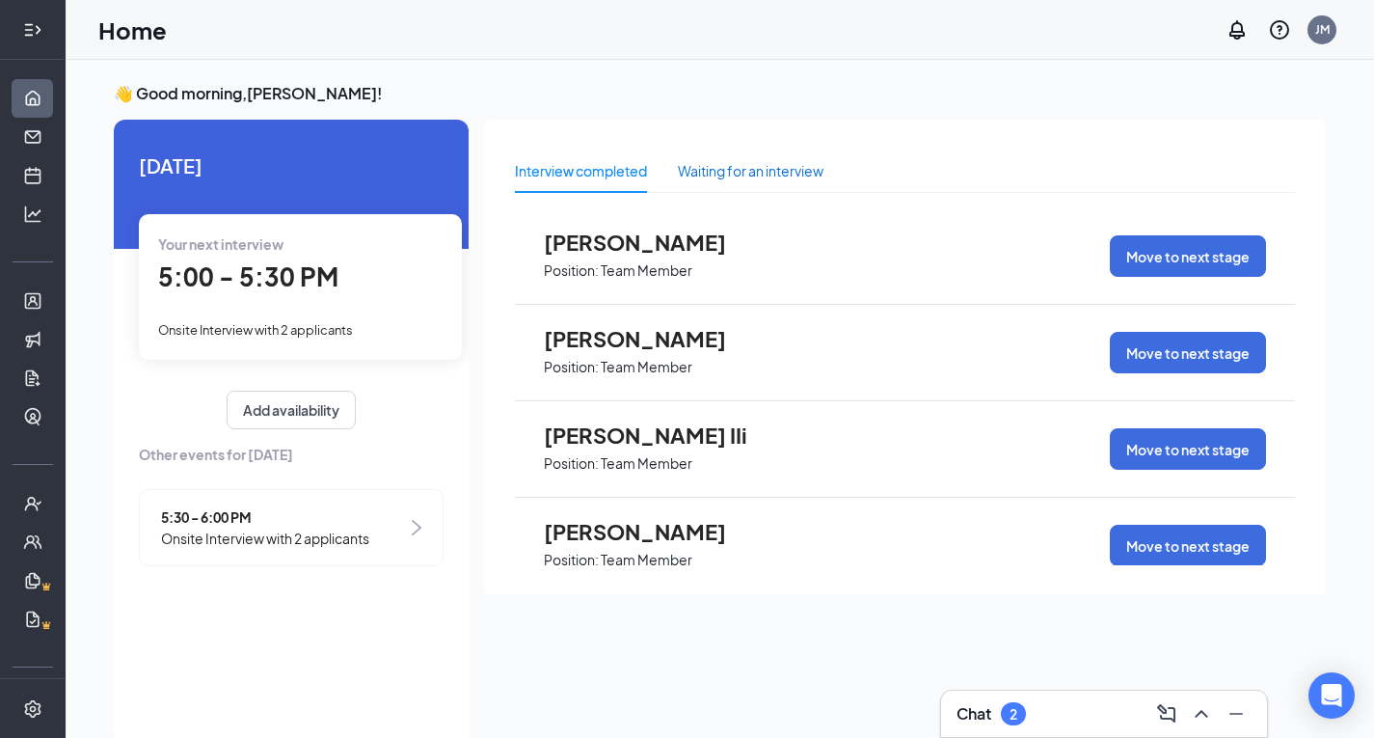
click at [752, 170] on div "Waiting for an interview" at bounding box center [751, 170] width 146 height 21
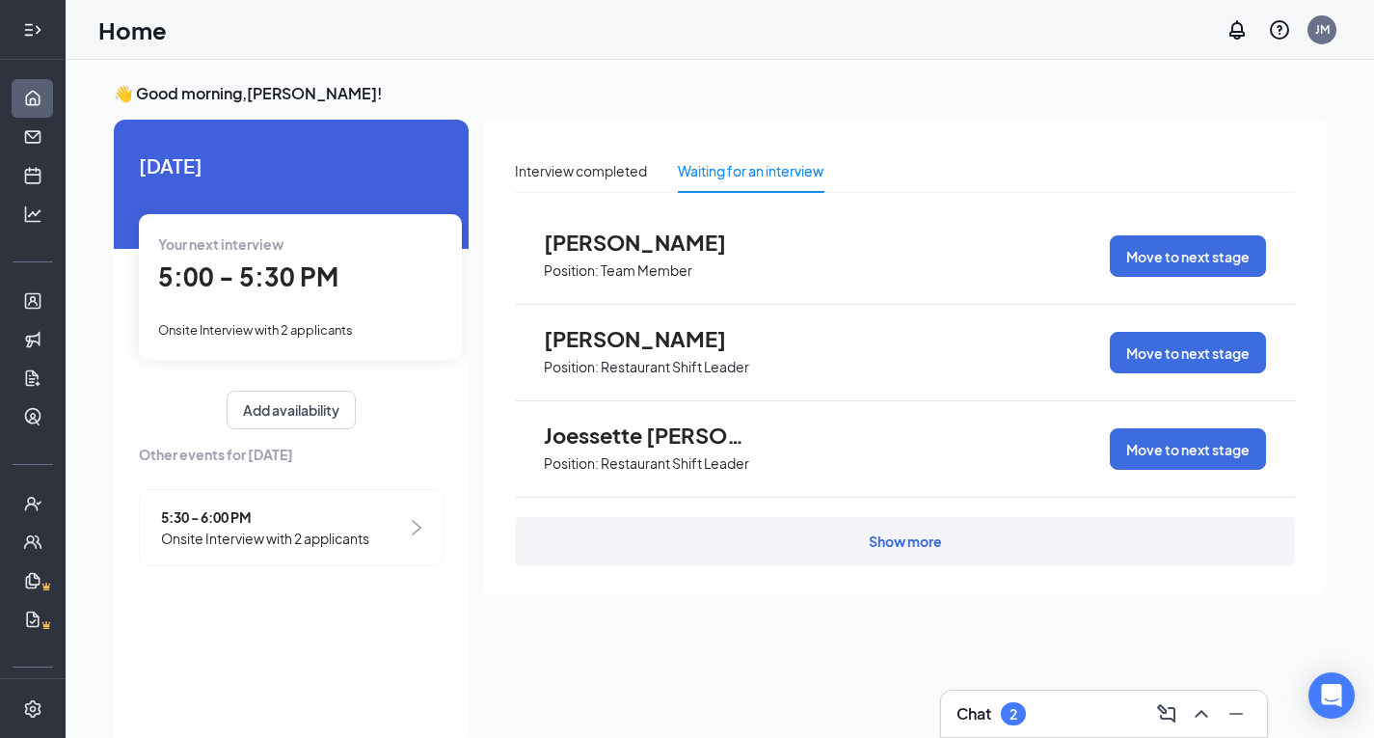
click at [898, 535] on div "Show more" at bounding box center [905, 540] width 73 height 19
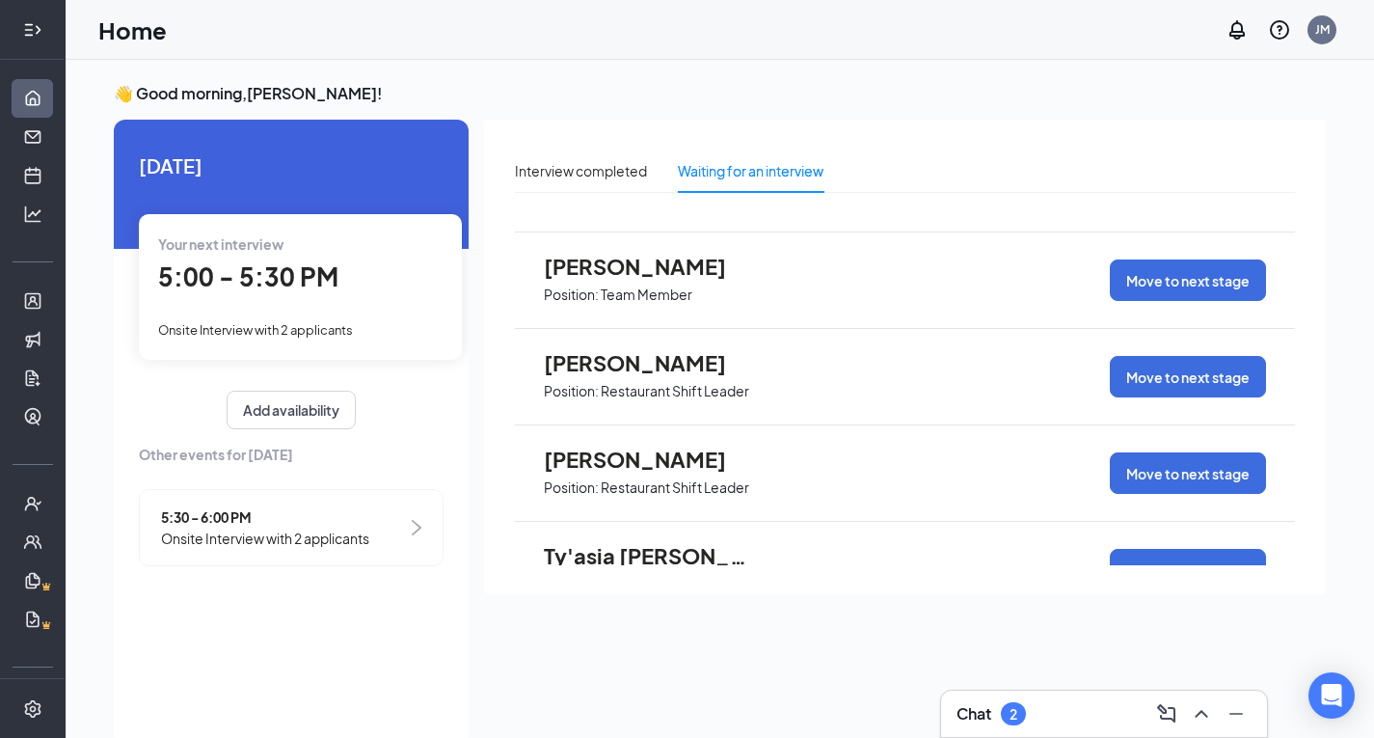
scroll to position [415, 0]
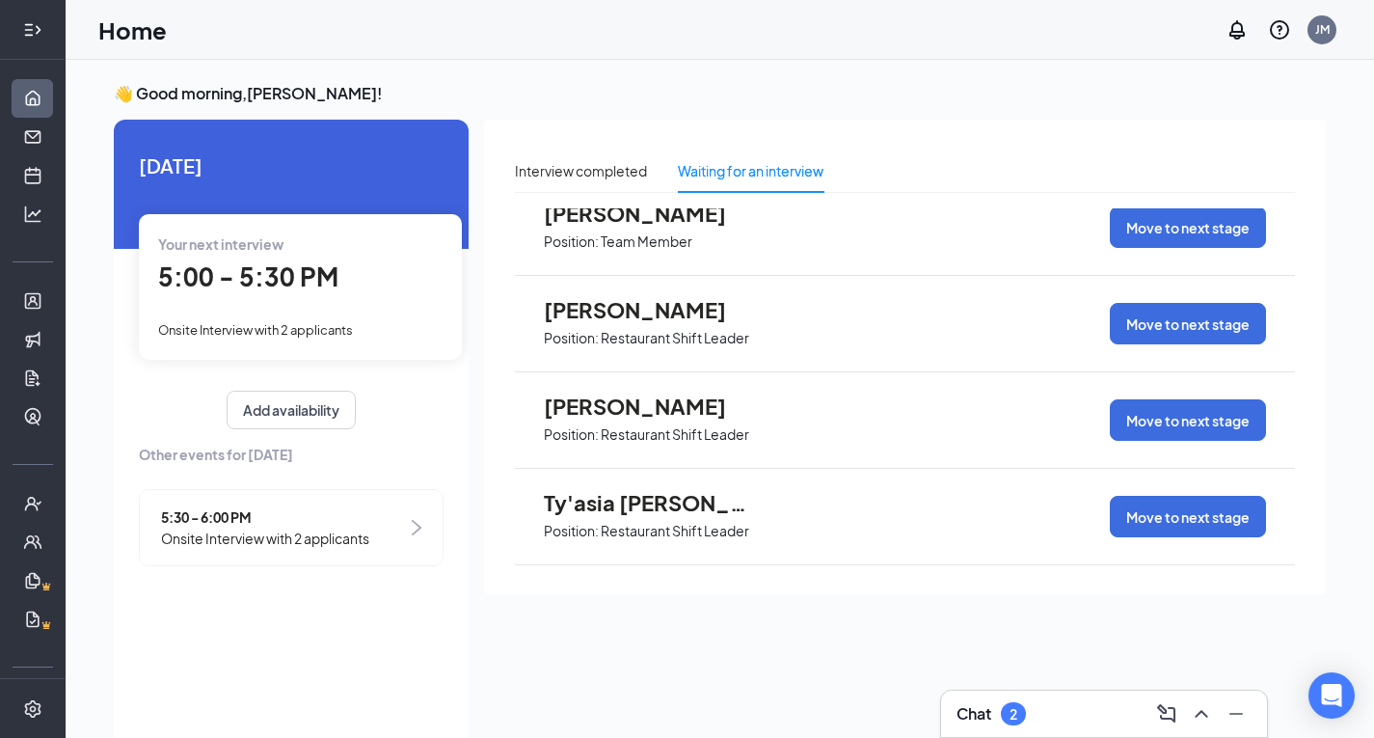
click at [239, 563] on div "5:30 - 6:00 PM Onsite Interview with 2 applicants" at bounding box center [291, 527] width 305 height 77
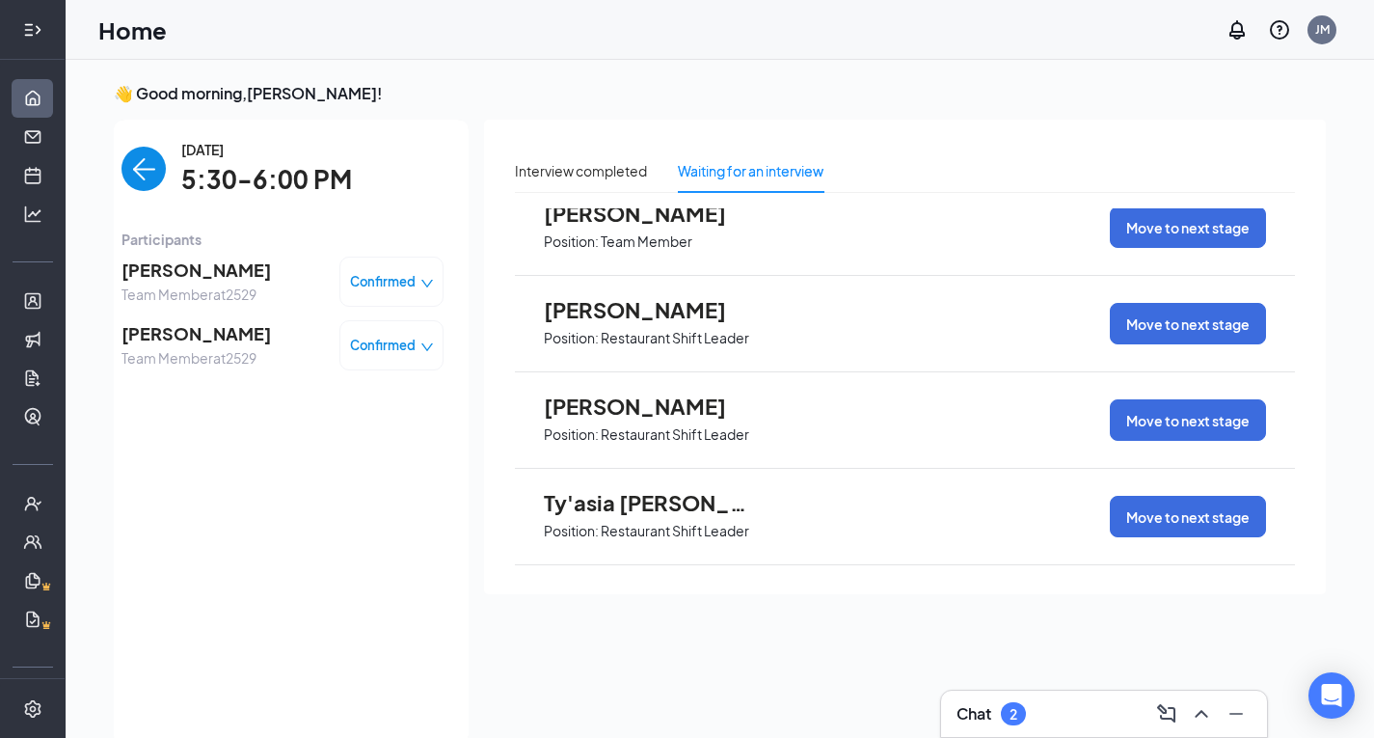
scroll to position [8, 0]
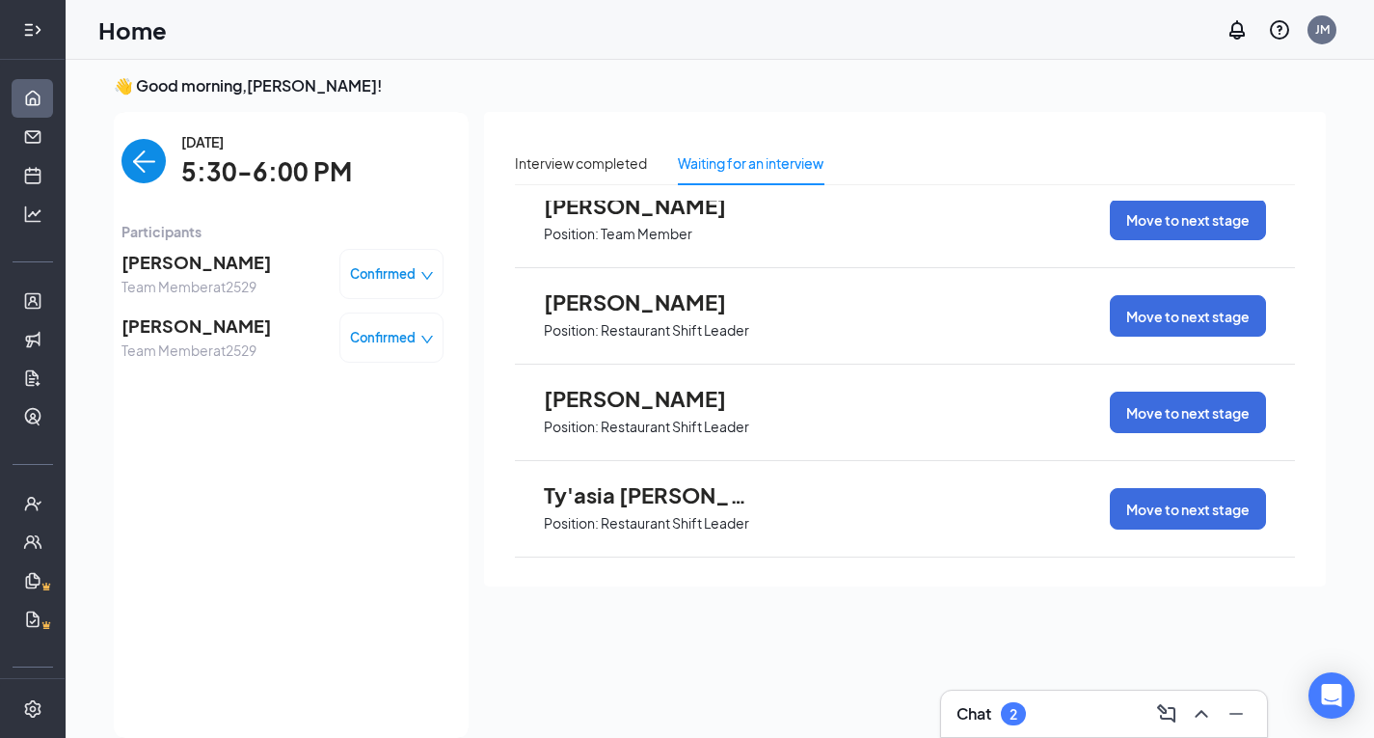
click at [140, 154] on img "back-button" at bounding box center [143, 161] width 44 height 44
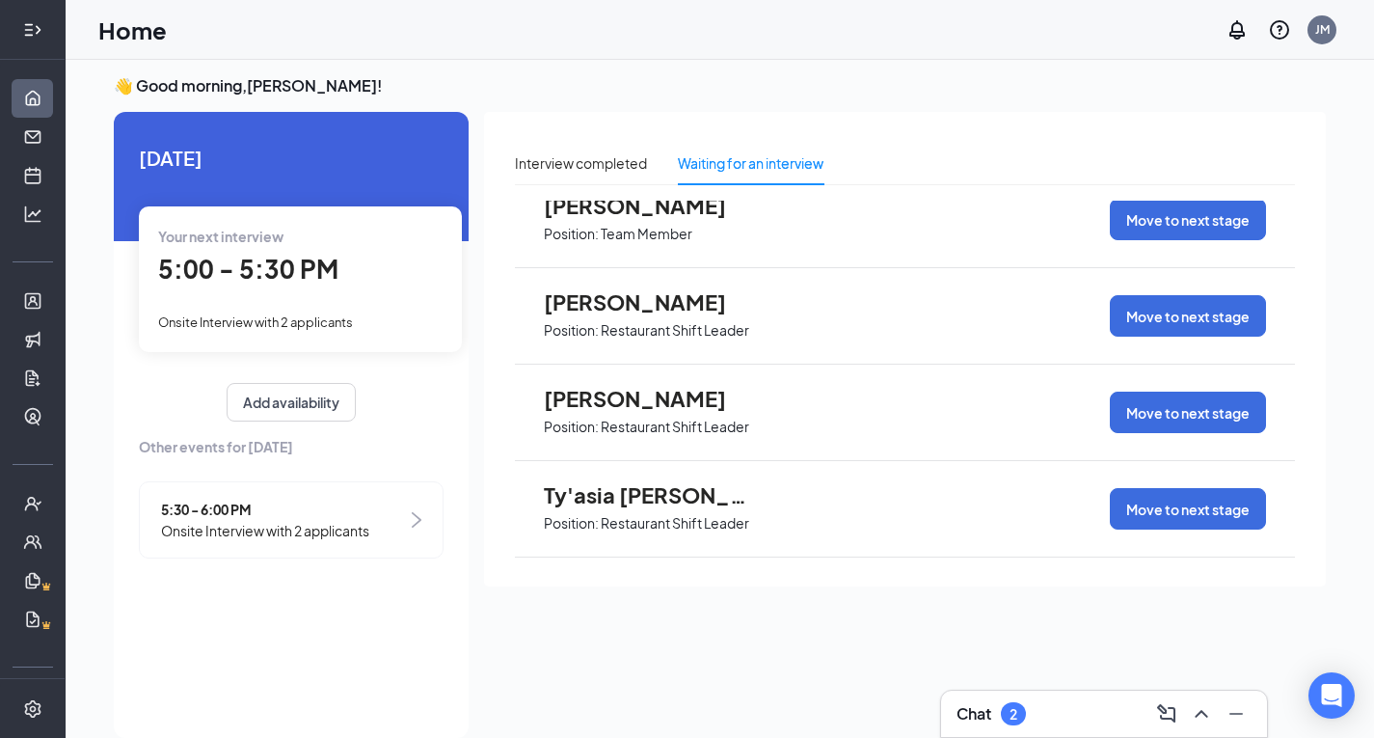
click at [168, 299] on div "Your next interview 5:00 - 5:30 PM Onsite Interview with 2 applicants" at bounding box center [300, 278] width 323 height 145
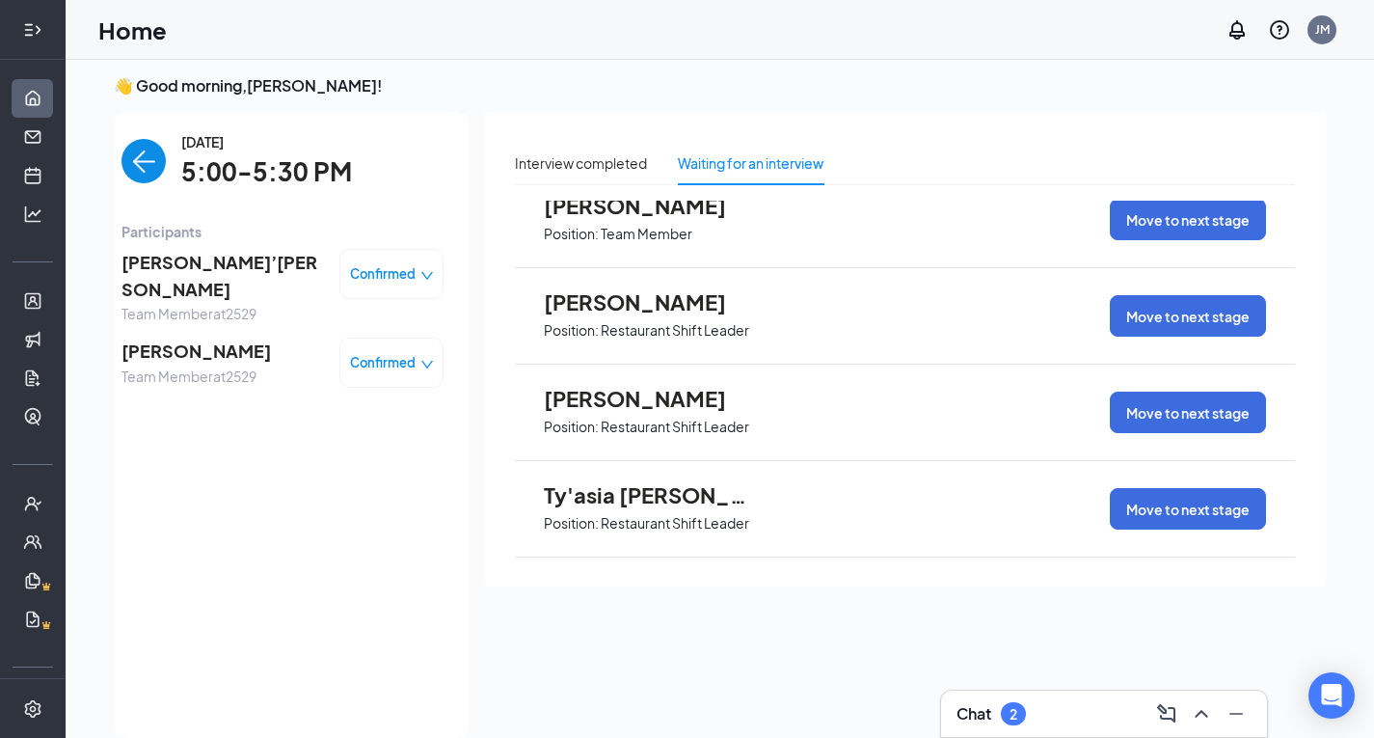
click at [156, 149] on img "back-button" at bounding box center [143, 161] width 44 height 44
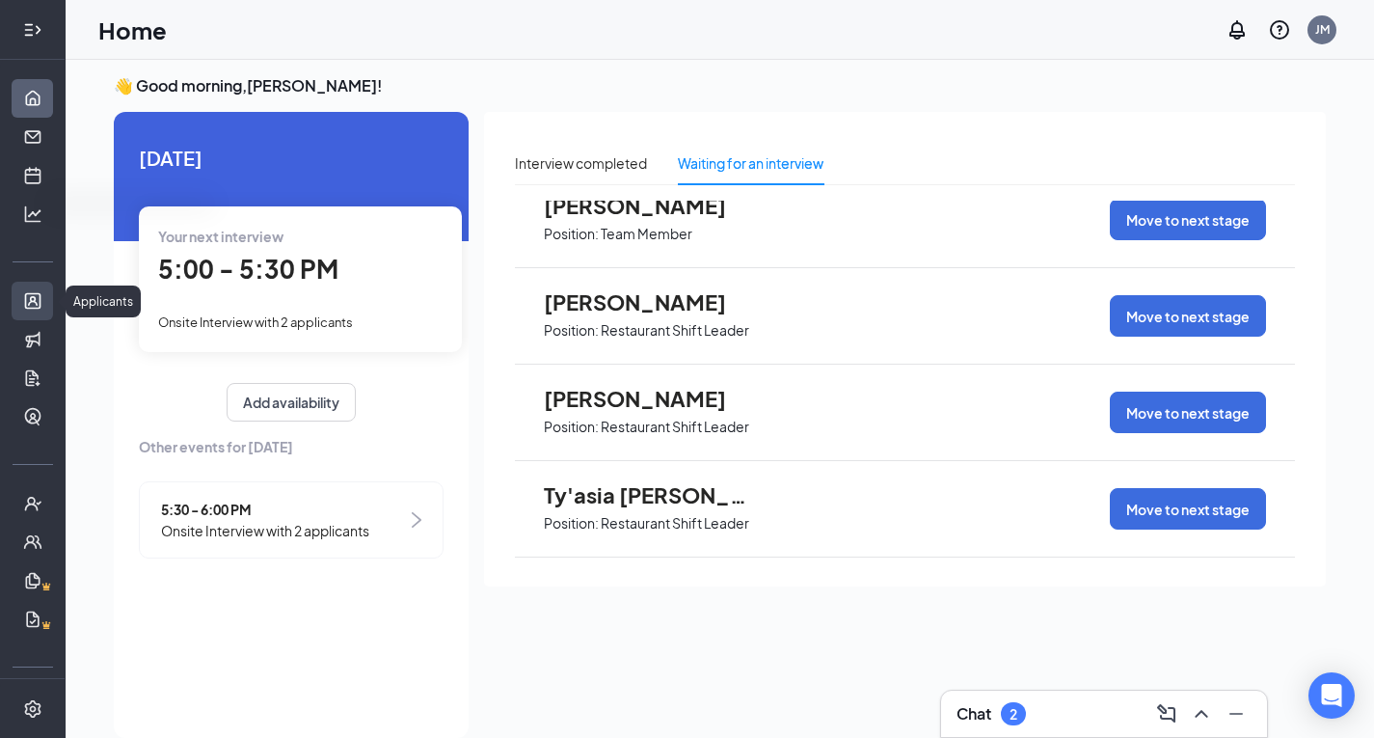
click at [50, 297] on link "Applicants" at bounding box center [59, 301] width 19 height 39
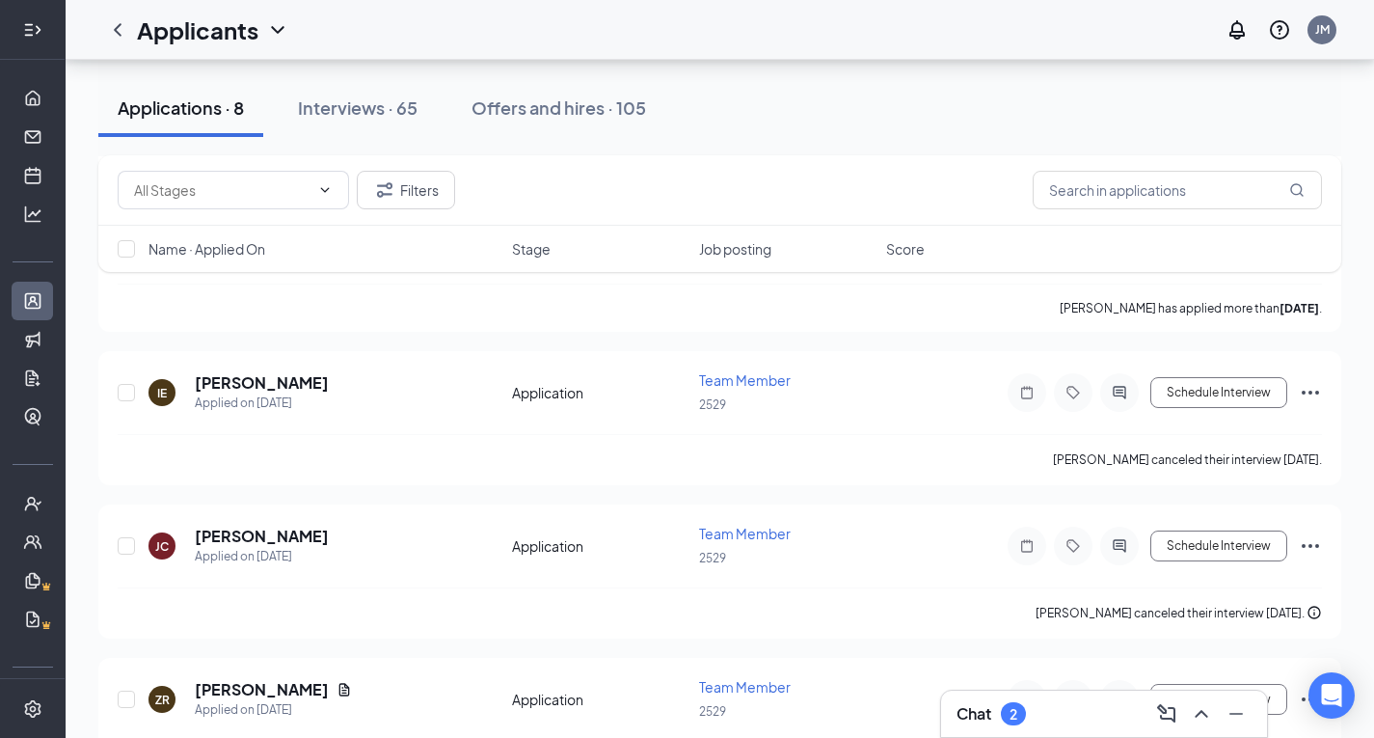
scroll to position [807, 0]
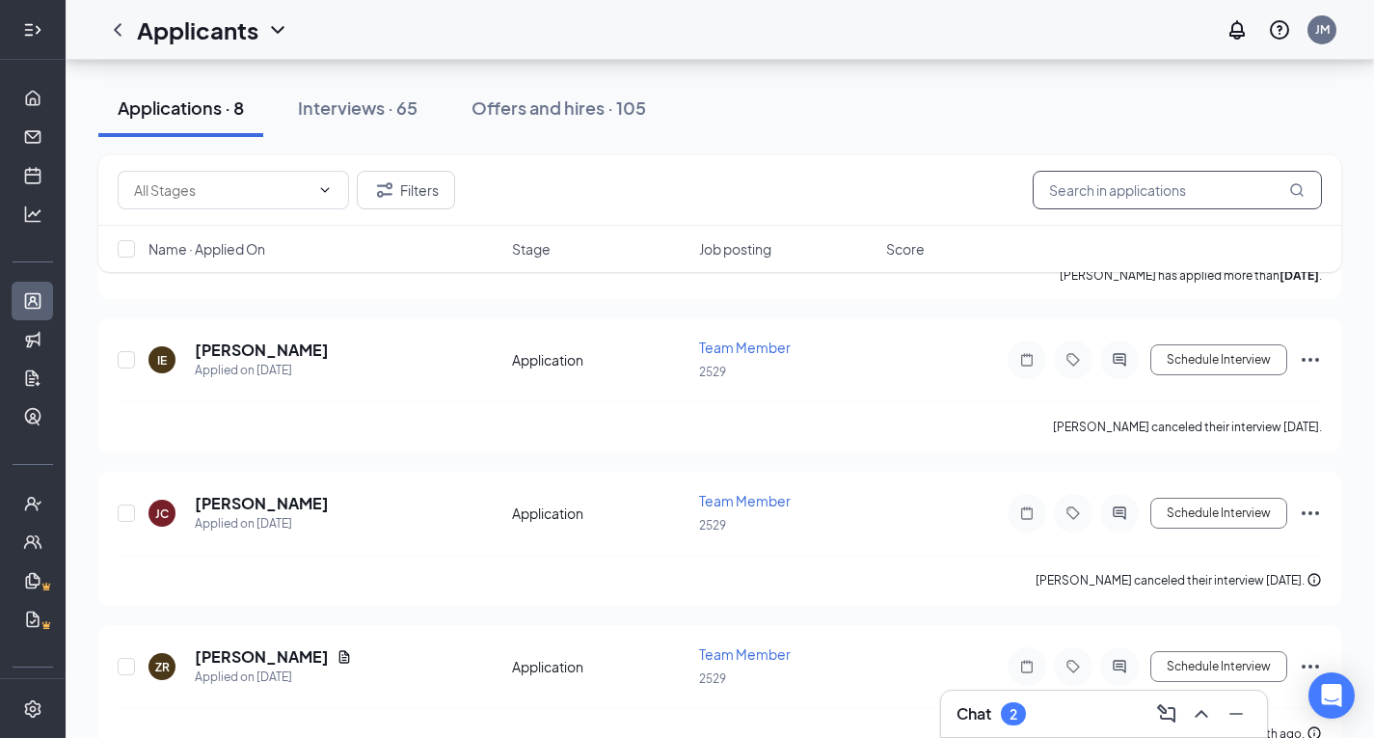
click at [1162, 196] on input "text" at bounding box center [1177, 190] width 289 height 39
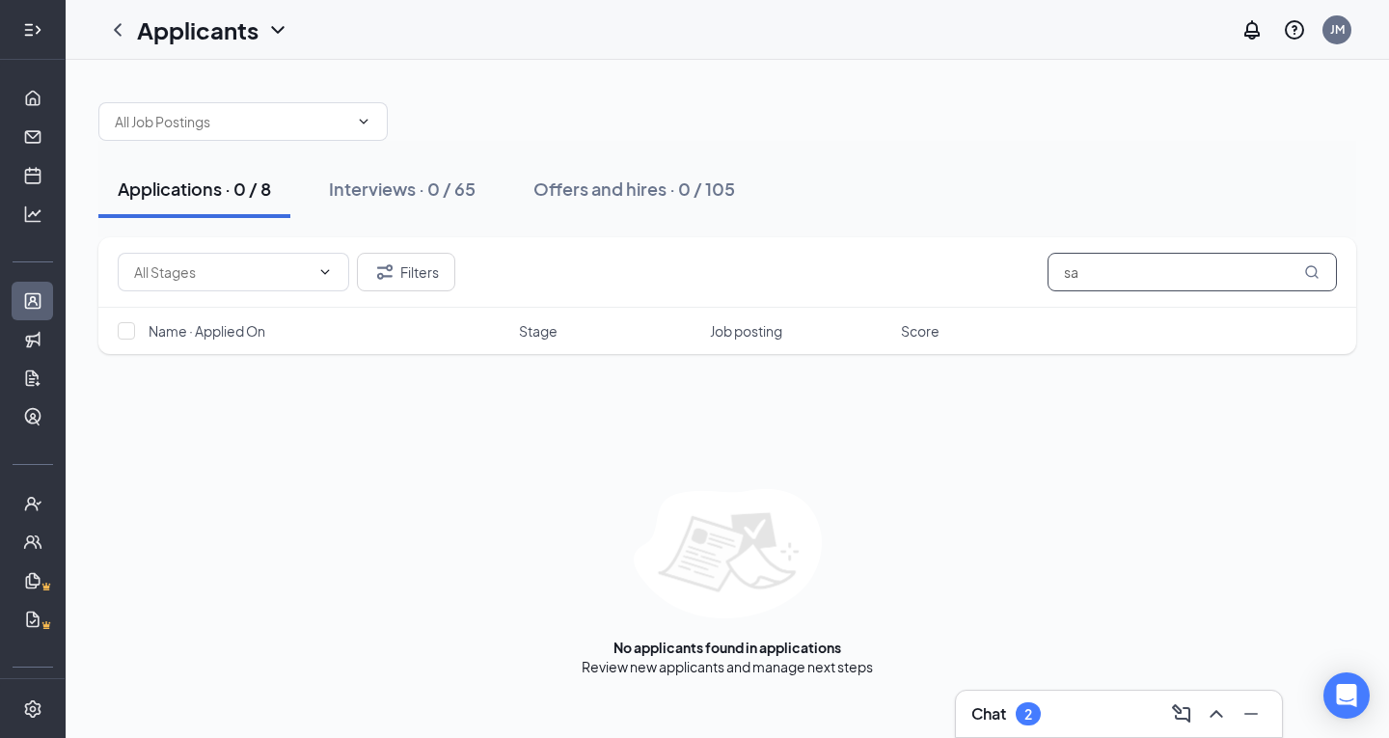
type input "s"
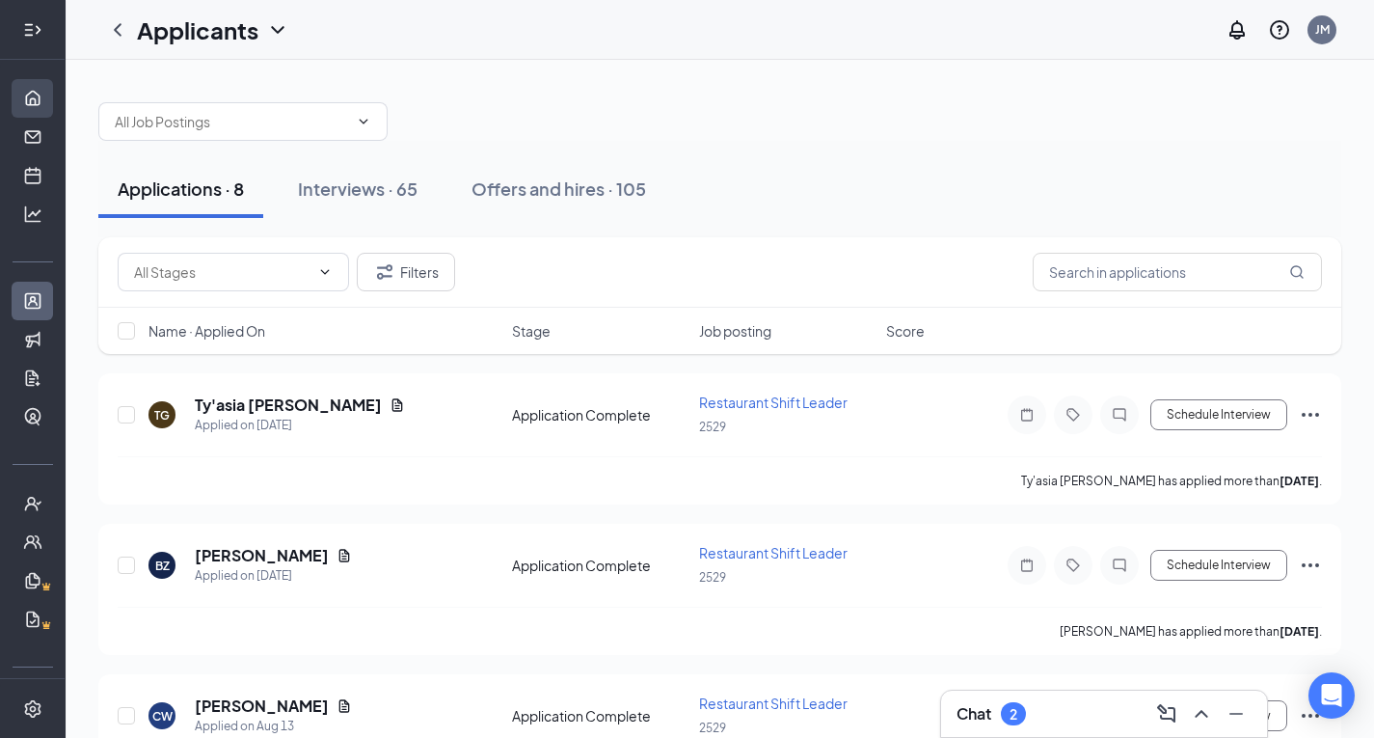
click at [50, 94] on link "Home" at bounding box center [59, 98] width 19 height 39
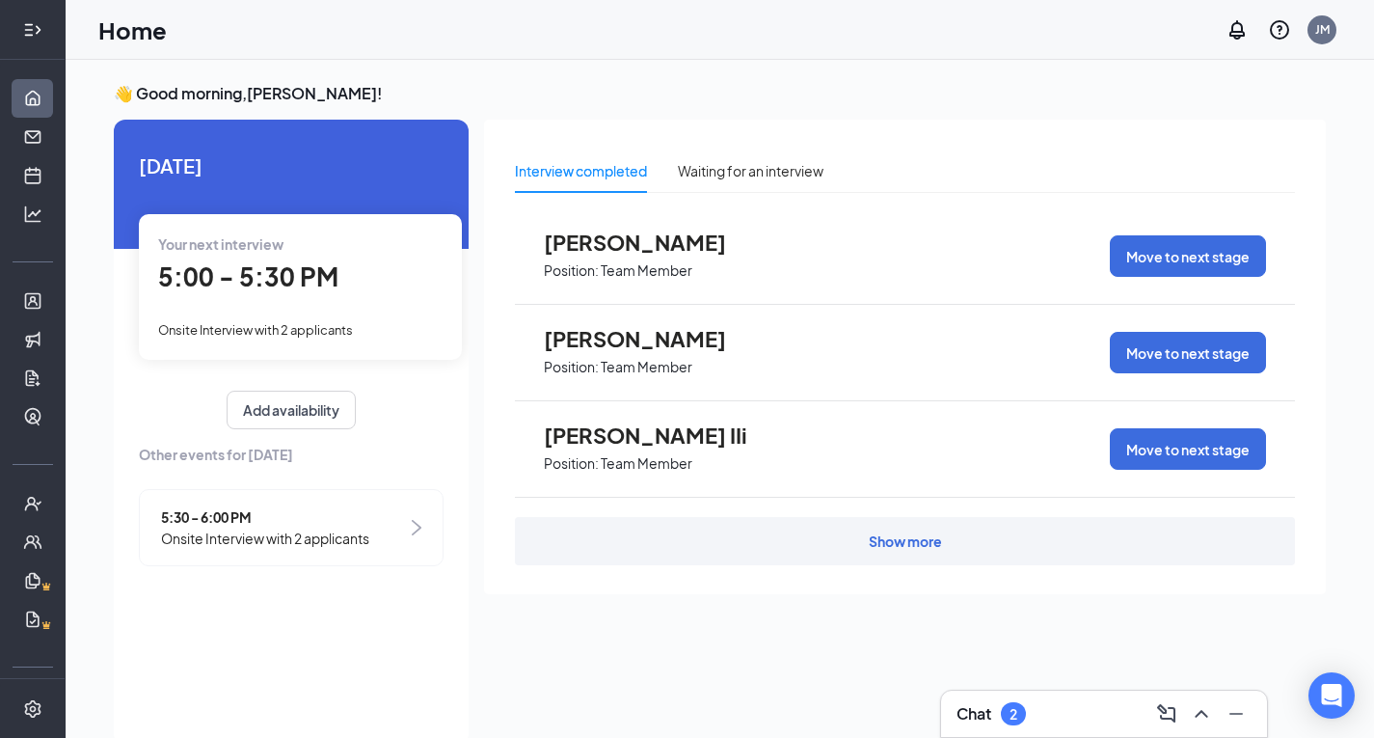
click at [223, 256] on div "Your next interview 5:00 - 5:30 PM Onsite Interview with 2 applicants" at bounding box center [300, 286] width 323 height 145
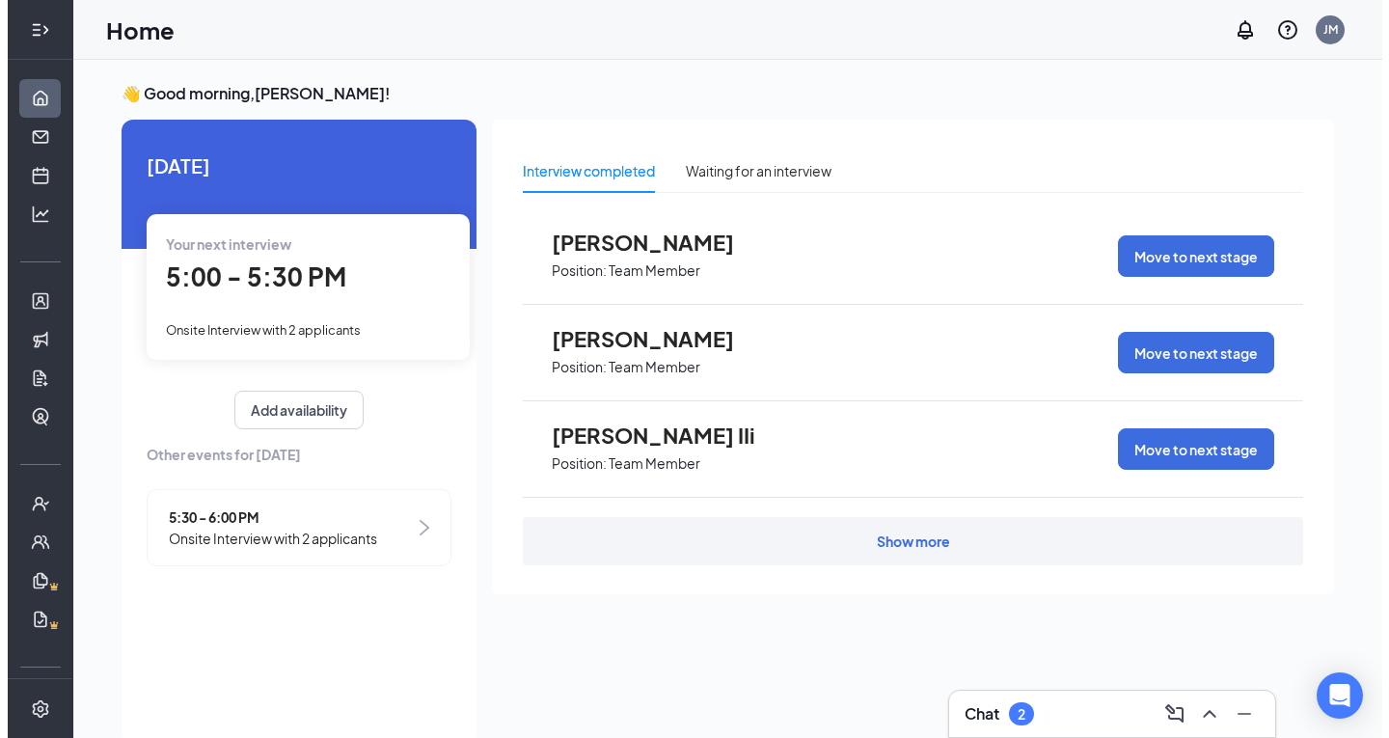
scroll to position [8, 0]
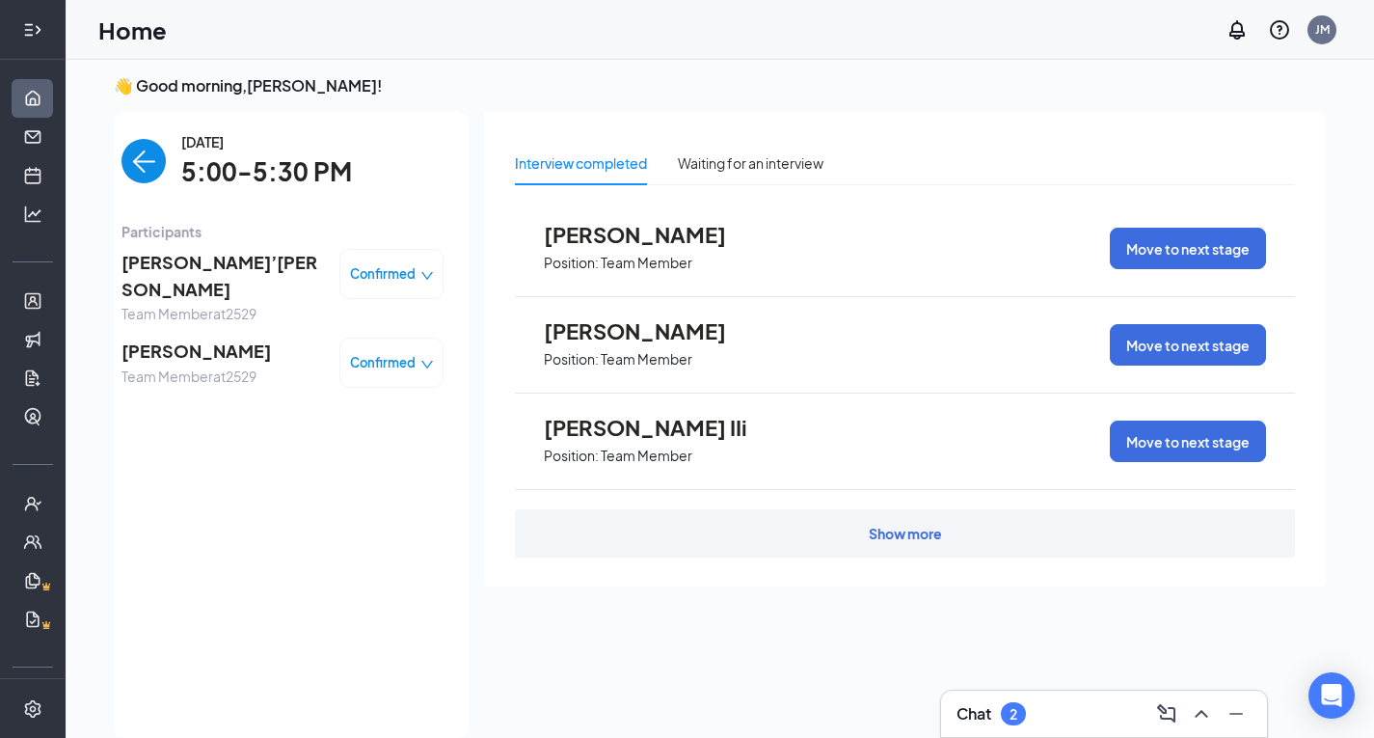
click at [223, 256] on span "[PERSON_NAME]’[PERSON_NAME]" at bounding box center [222, 276] width 202 height 55
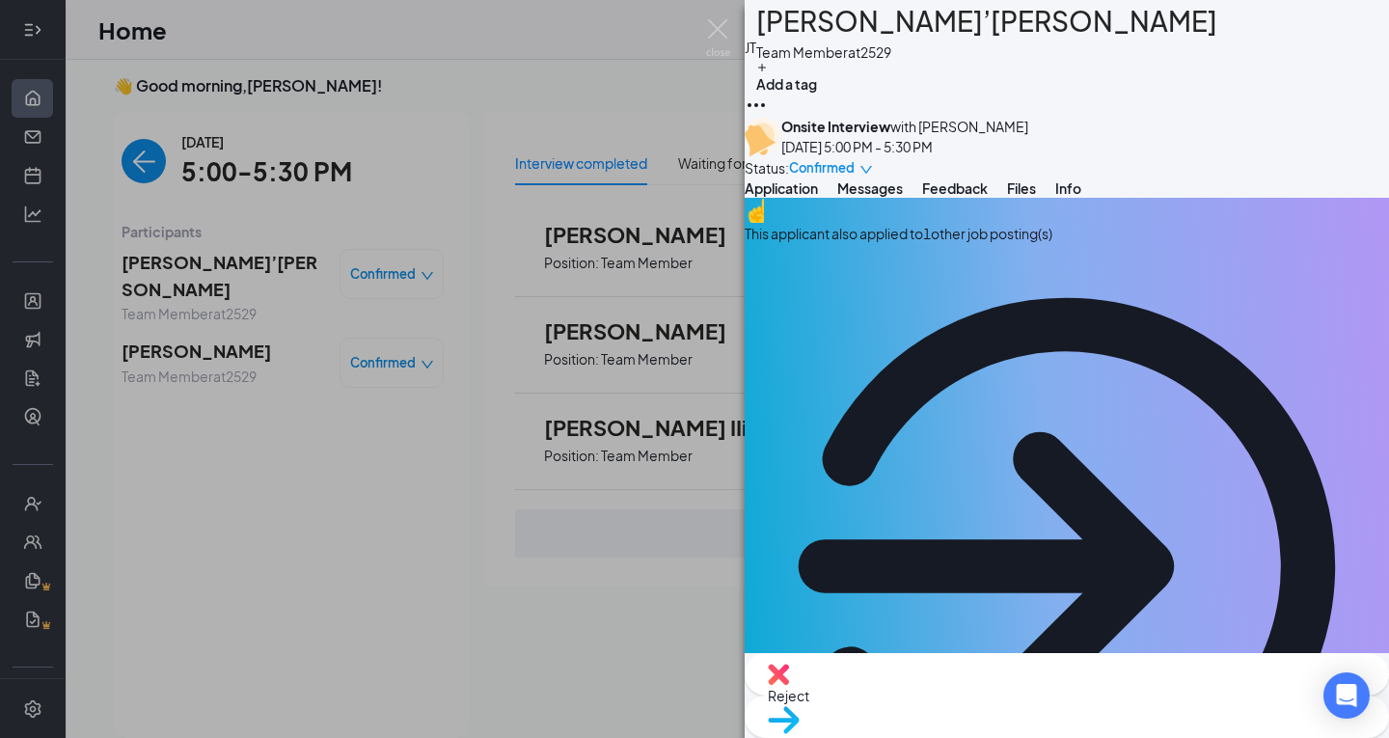
click at [1083, 244] on div "This applicant also applied to 1 other job posting(s)" at bounding box center [1066, 233] width 644 height 21
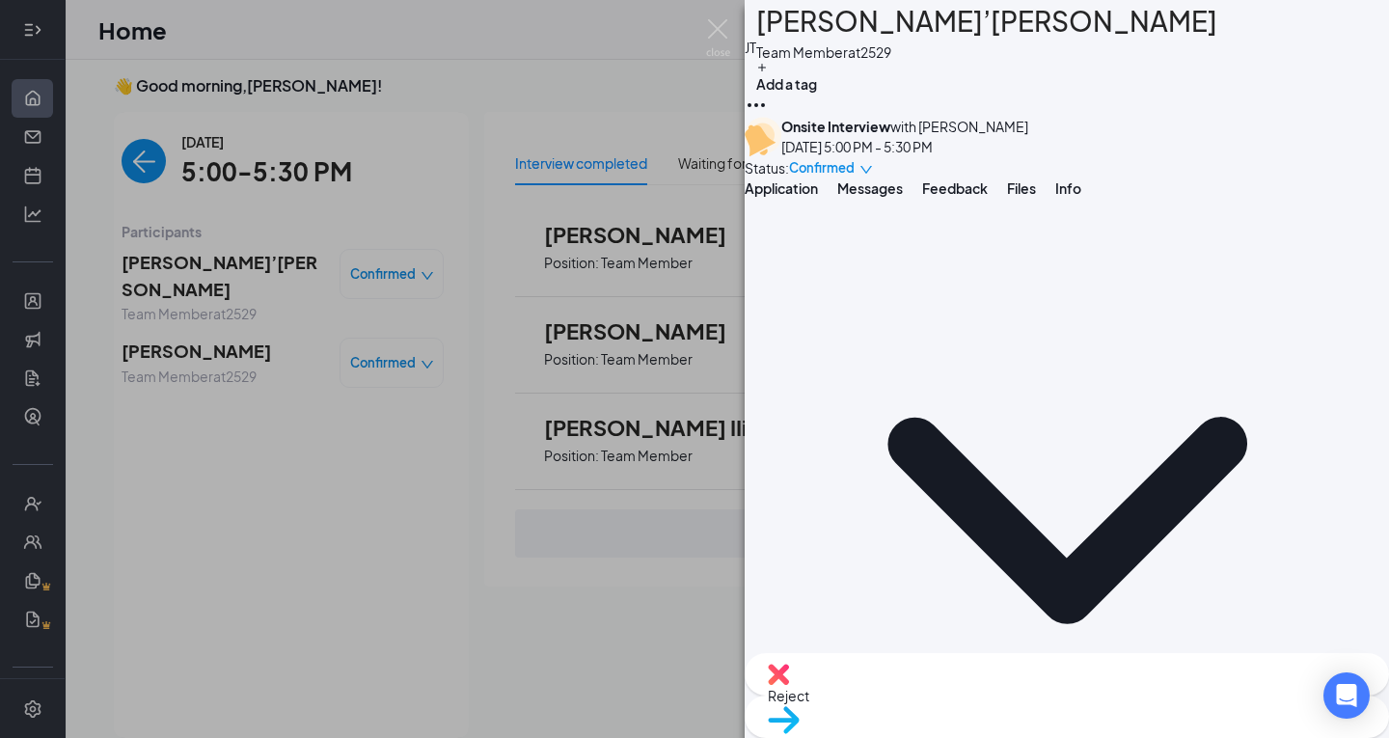
click at [818, 197] on span "Application" at bounding box center [780, 187] width 73 height 17
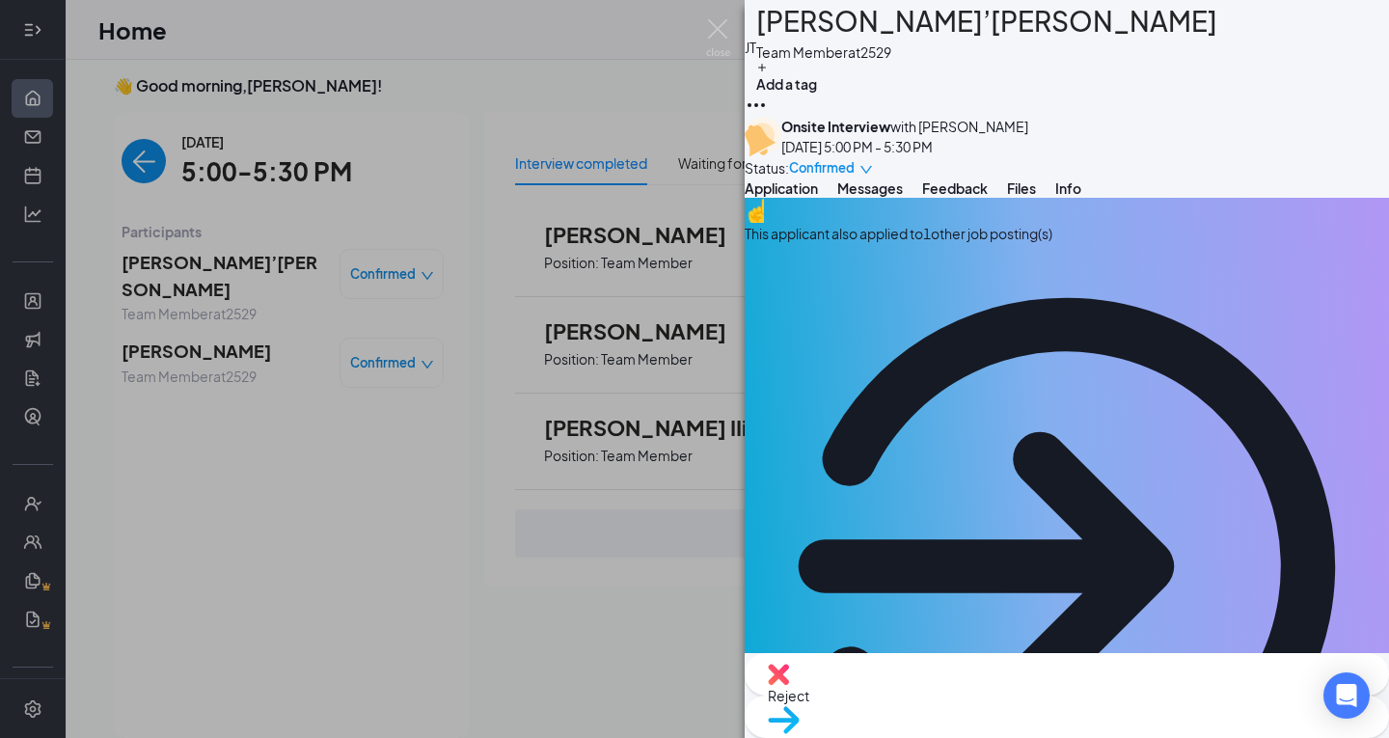
click at [768, 94] on icon "Ellipses" at bounding box center [755, 105] width 23 height 23
click at [1267, 72] on link "View full application" at bounding box center [1215, 61] width 124 height 21
click at [1205, 244] on div "This applicant also applied to 1 other job posting(s)" at bounding box center [1066, 233] width 644 height 21
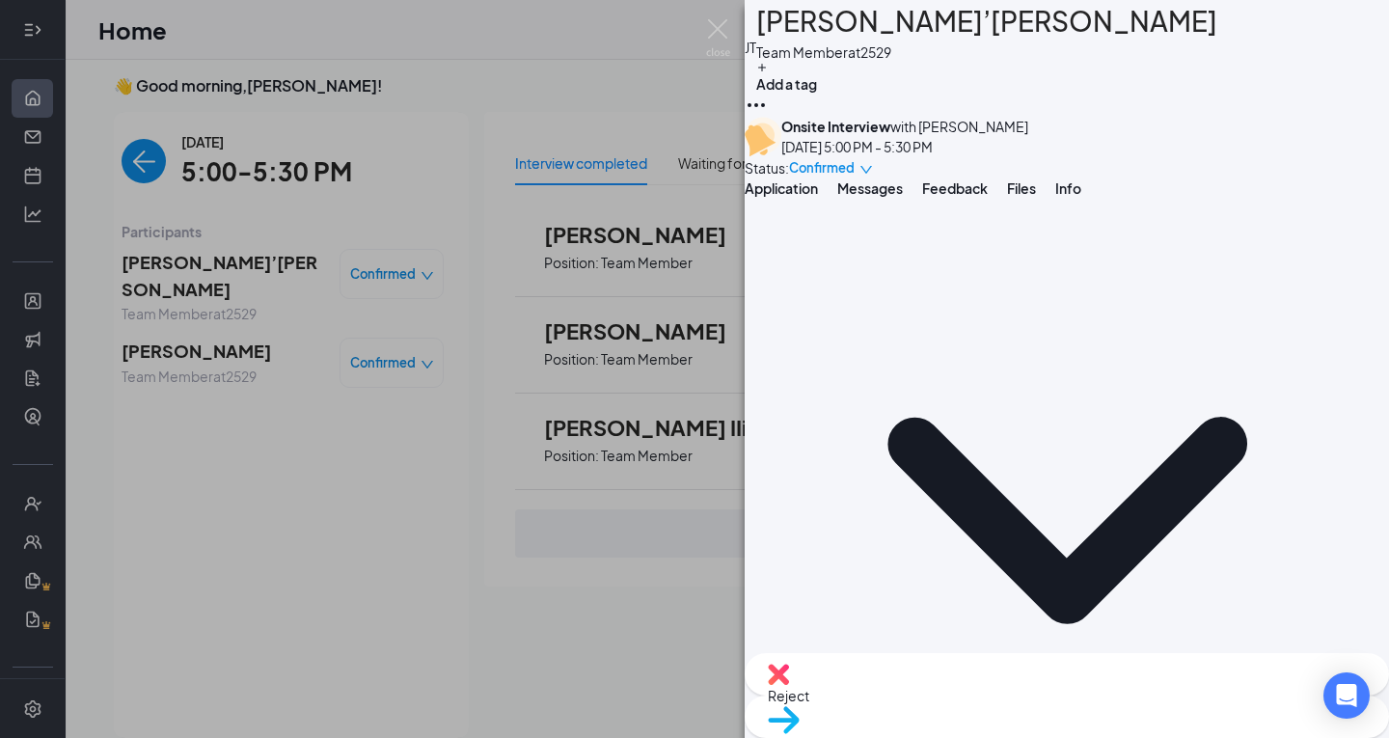
click at [818, 197] on span "Application" at bounding box center [780, 187] width 73 height 17
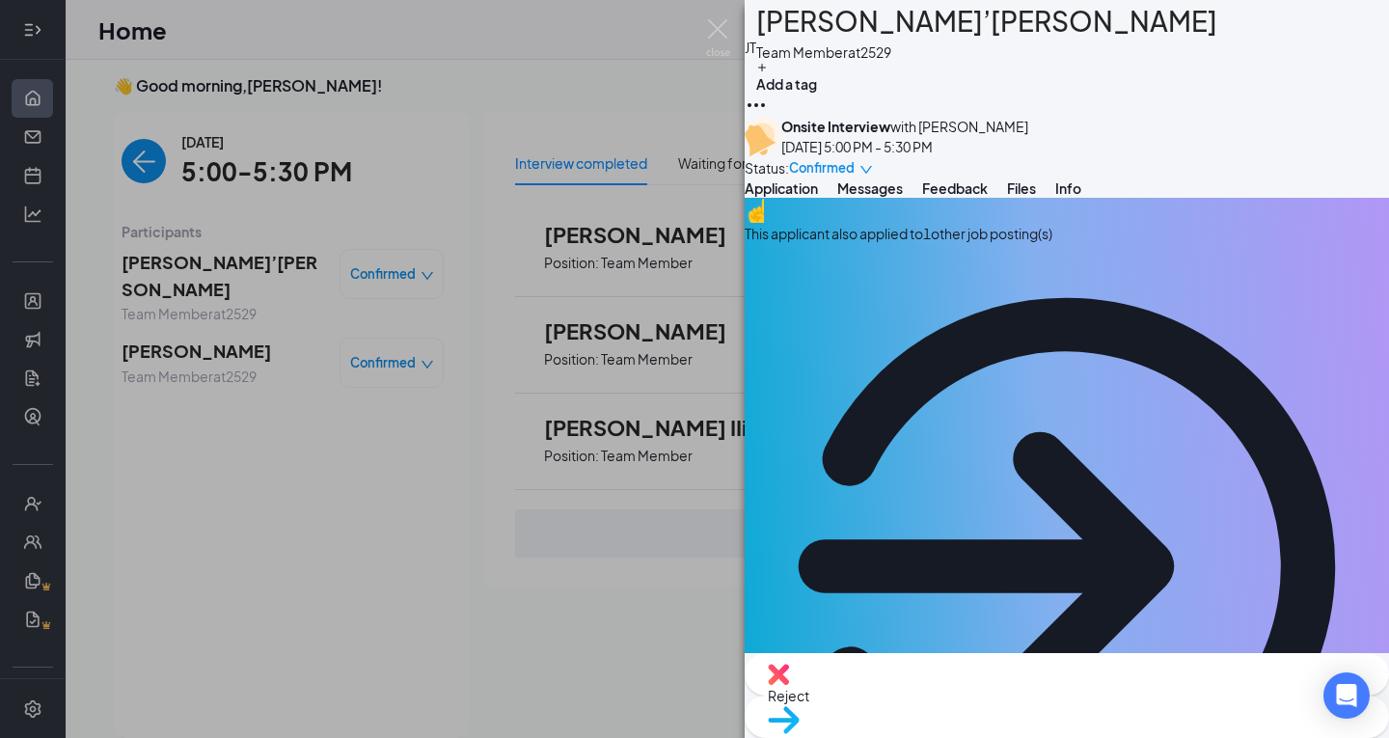
click at [903, 197] on span "Messages" at bounding box center [870, 187] width 66 height 17
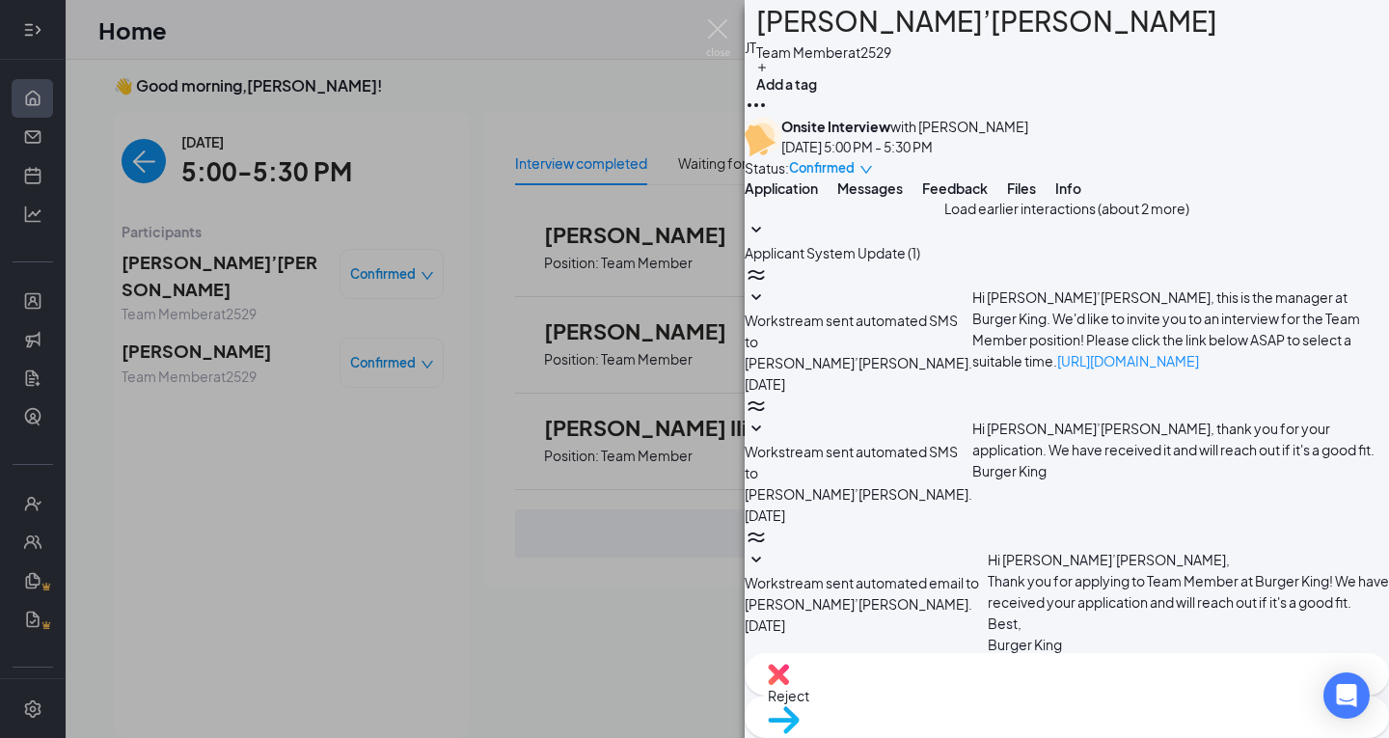
scroll to position [312, 0]
click at [818, 197] on span "Application" at bounding box center [780, 187] width 73 height 17
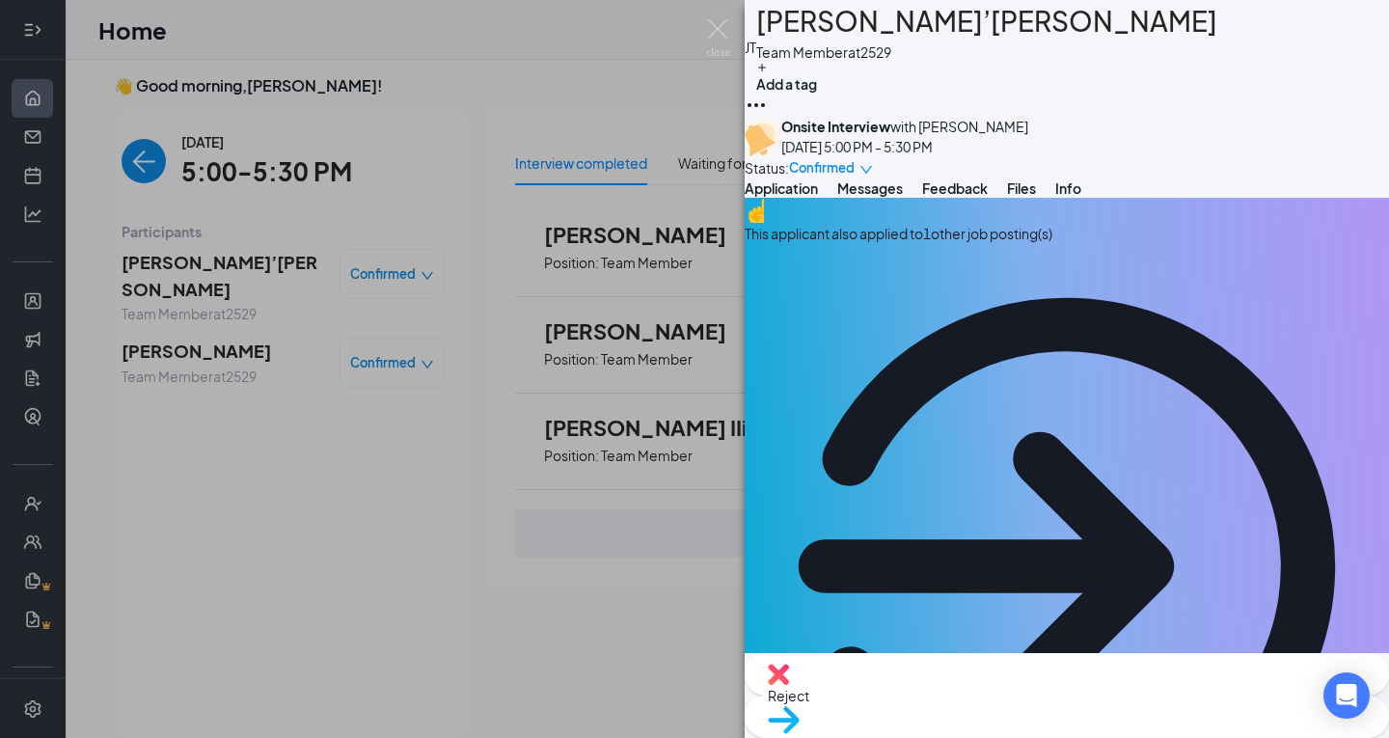
click at [903, 197] on span "Messages" at bounding box center [870, 187] width 66 height 17
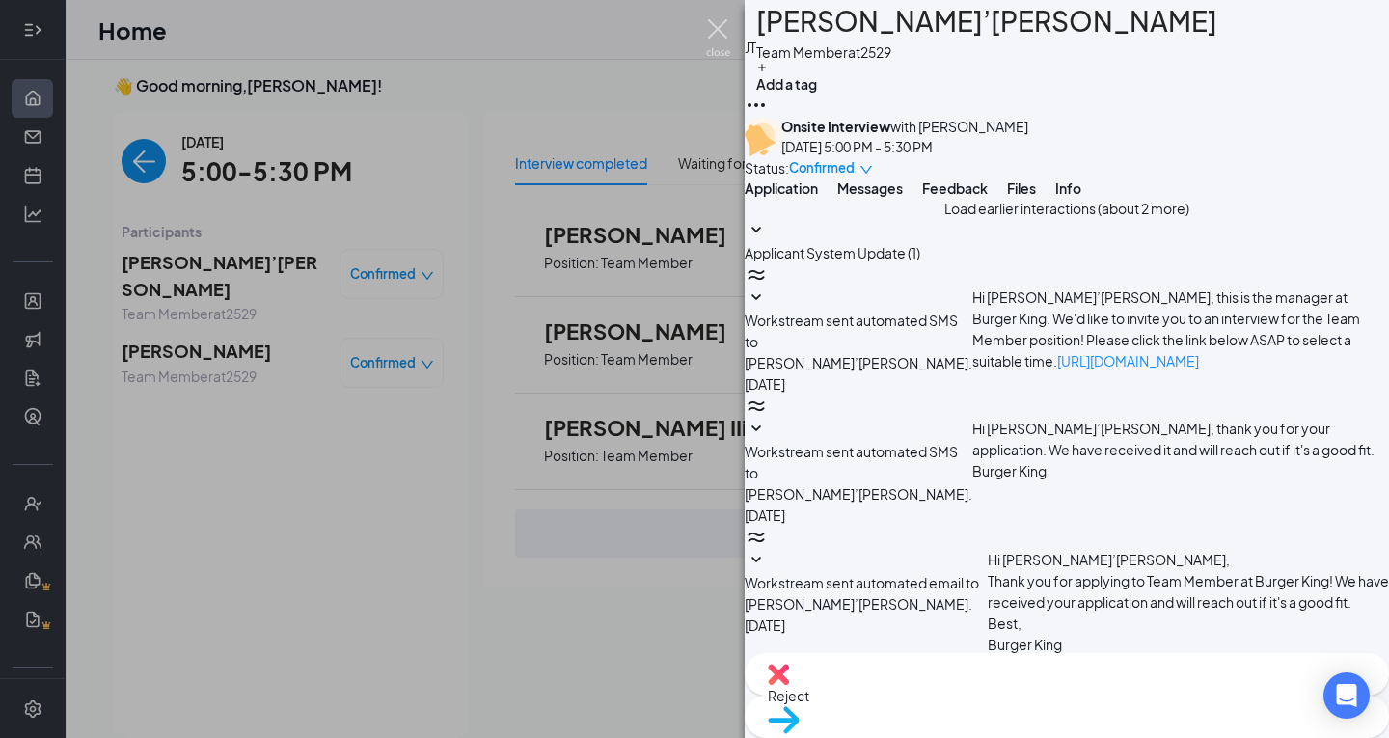
drag, startPoint x: 716, startPoint y: 30, endPoint x: 636, endPoint y: 37, distance: 80.3
click at [714, 30] on img at bounding box center [718, 38] width 24 height 38
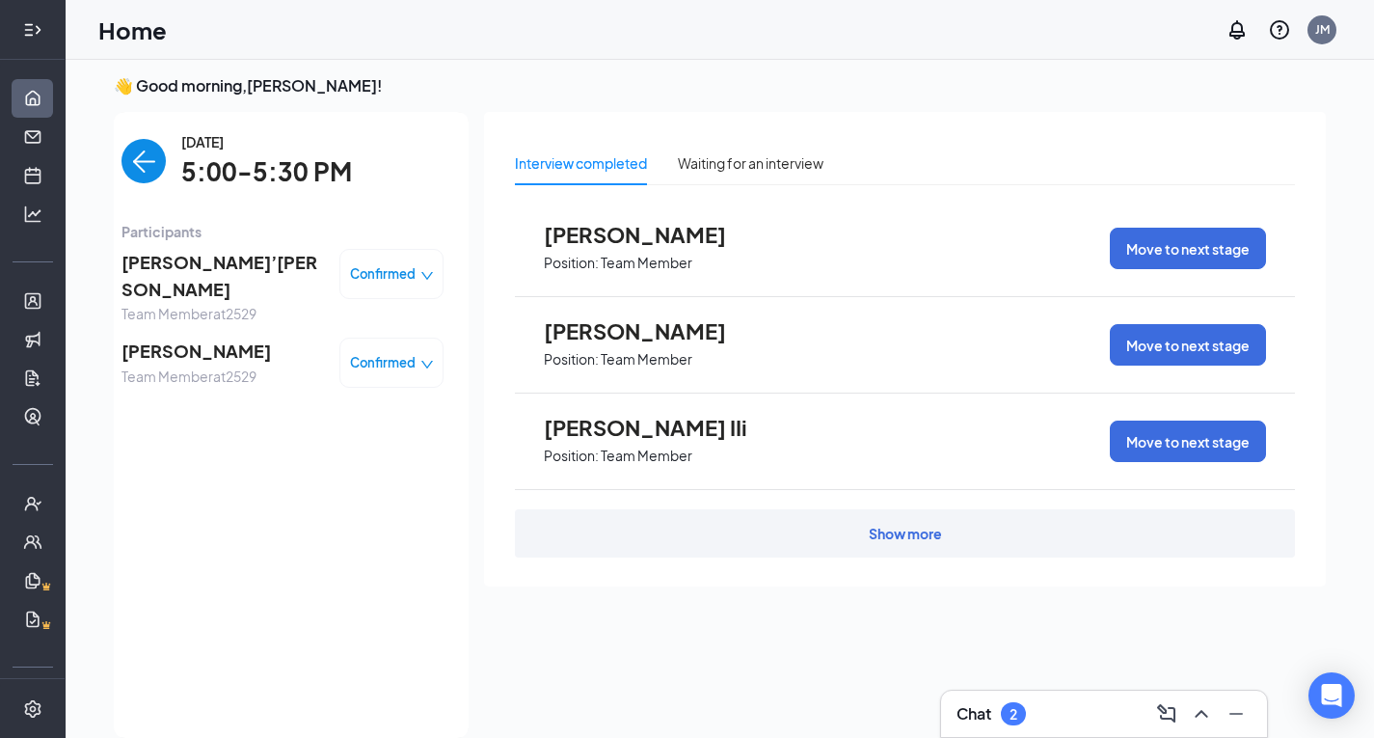
click at [145, 172] on img "back-button" at bounding box center [143, 161] width 44 height 44
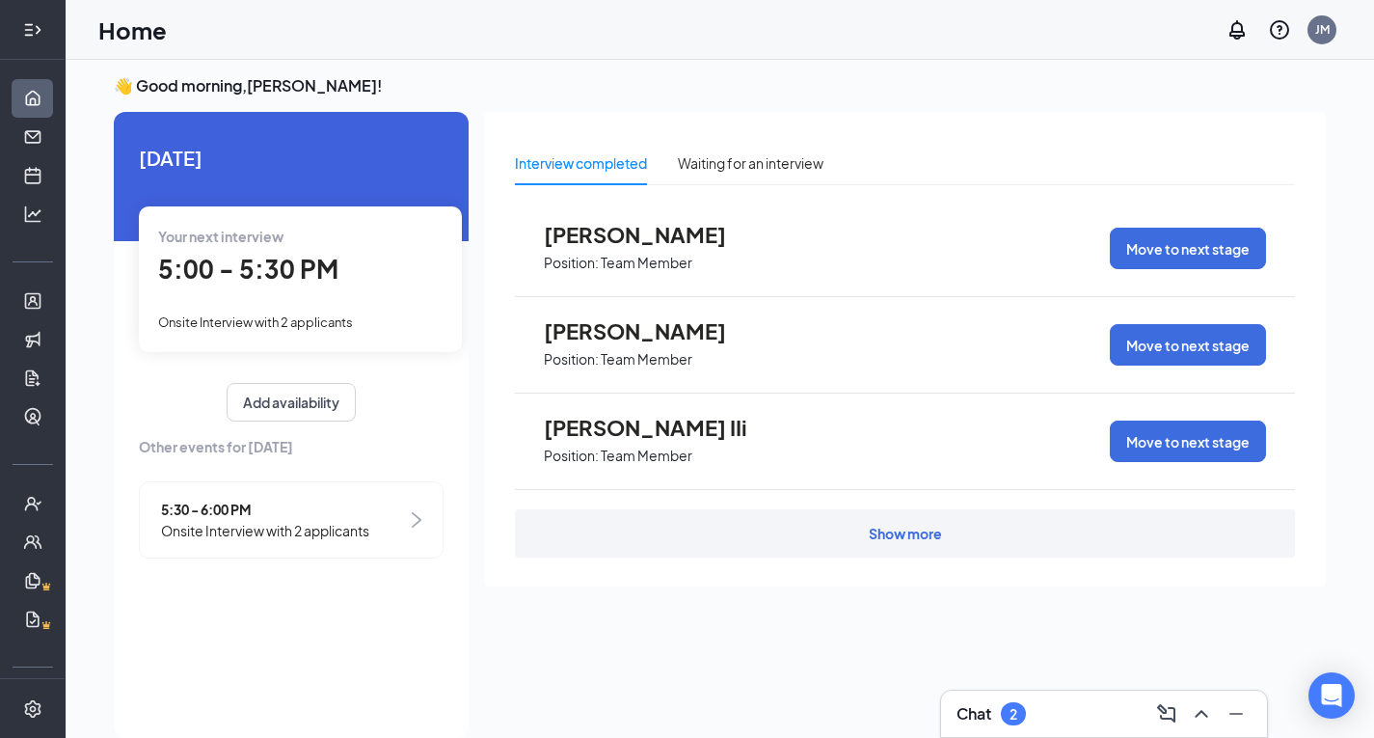
click at [832, 538] on div "Show more" at bounding box center [905, 533] width 780 height 48
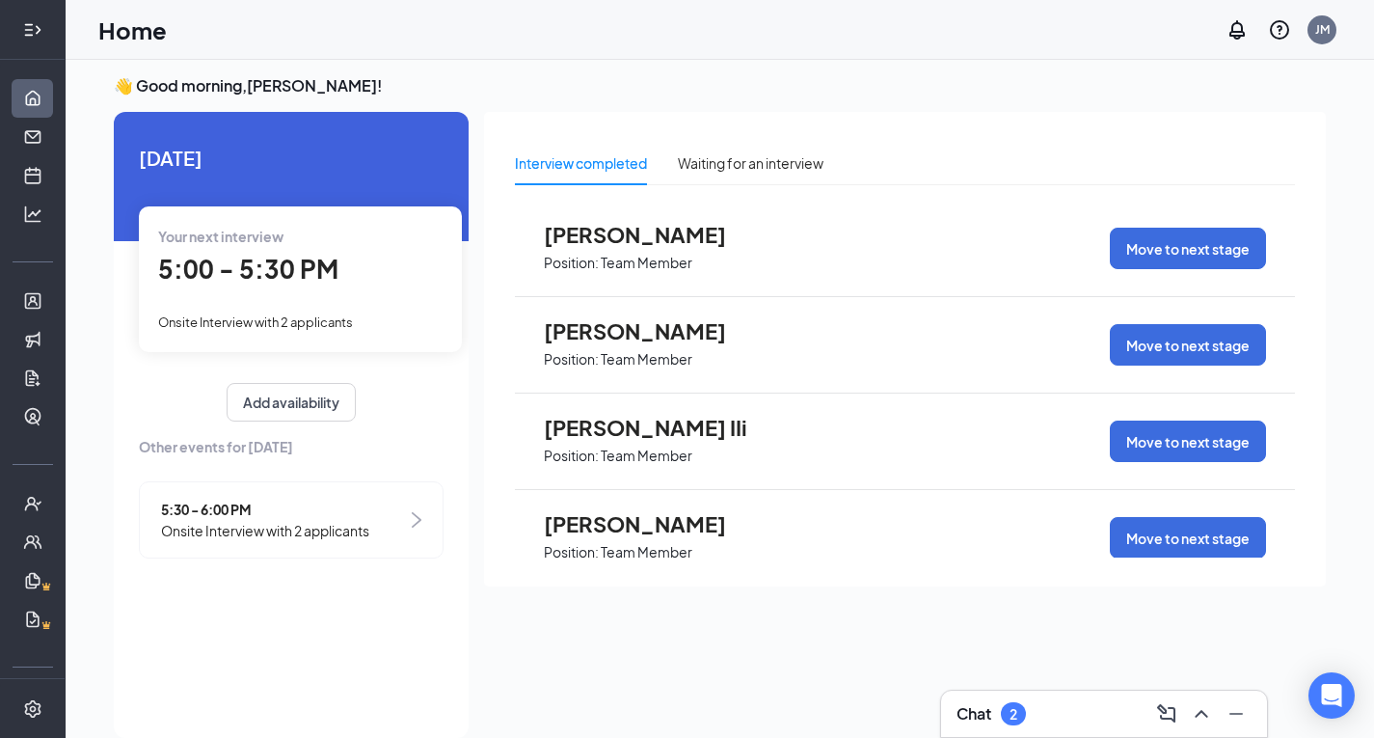
click at [623, 318] on span "[PERSON_NAME]" at bounding box center [650, 330] width 212 height 25
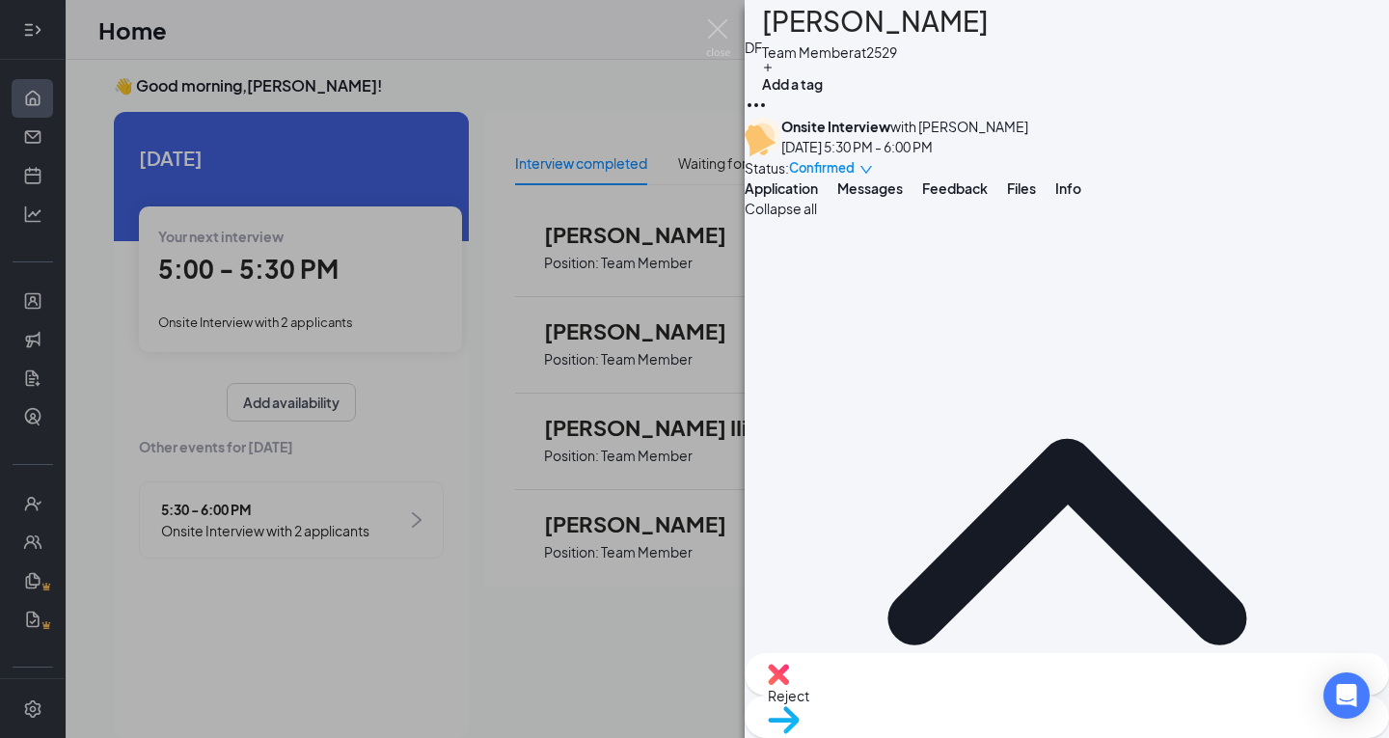
click at [983, 704] on span "Reject" at bounding box center [1067, 695] width 598 height 21
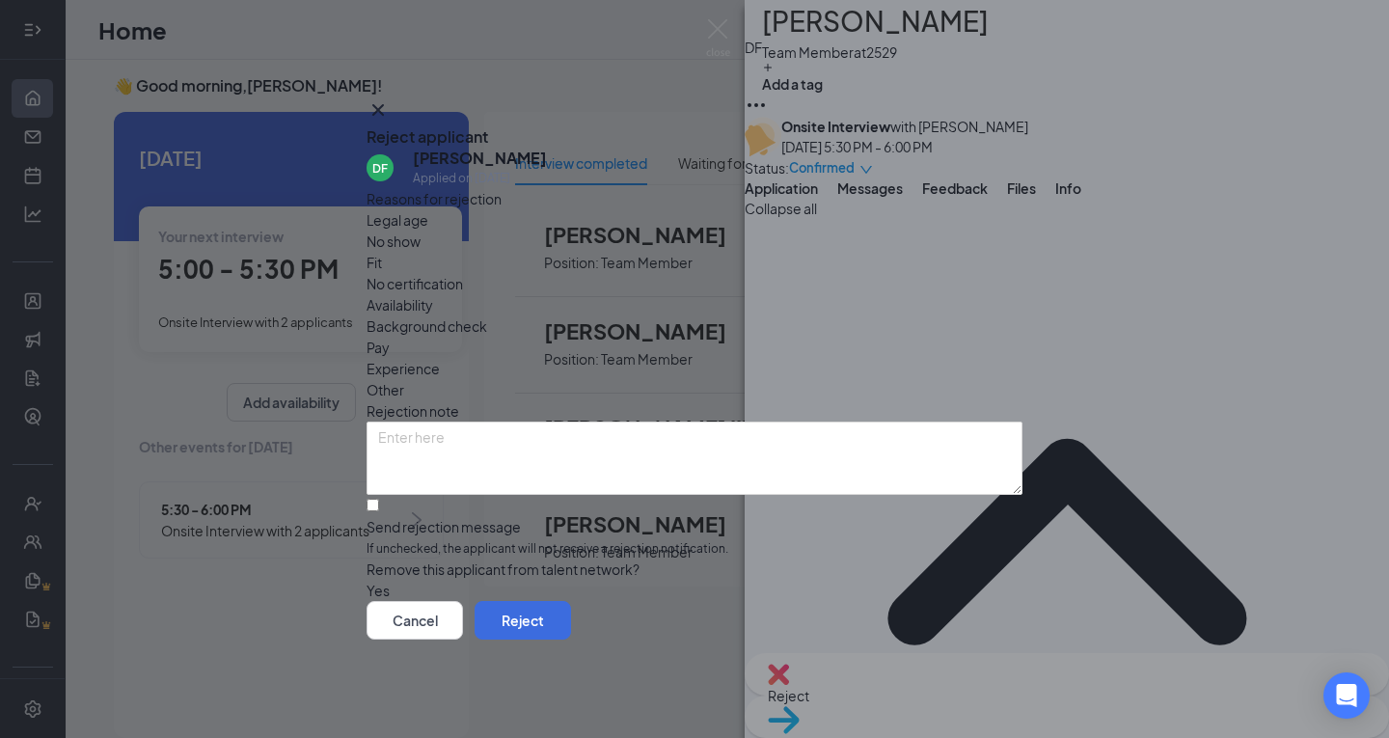
click at [382, 252] on span "Fit" at bounding box center [373, 262] width 15 height 21
click at [379, 499] on input "Send rejection message If unchecked, the applicant will not receive a rejection…" at bounding box center [372, 505] width 13 height 13
checkbox input "true"
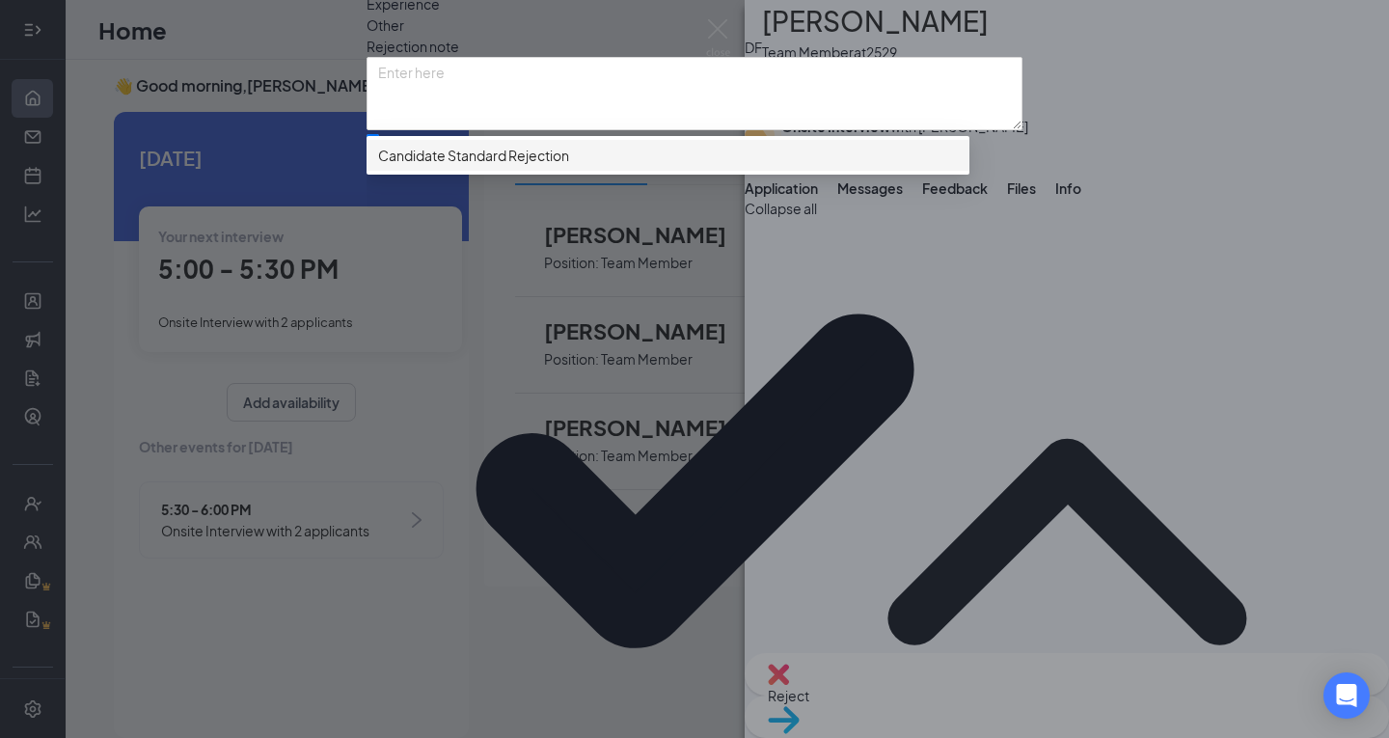
click at [475, 166] on span "Candidate Standard Rejection" at bounding box center [473, 155] width 191 height 21
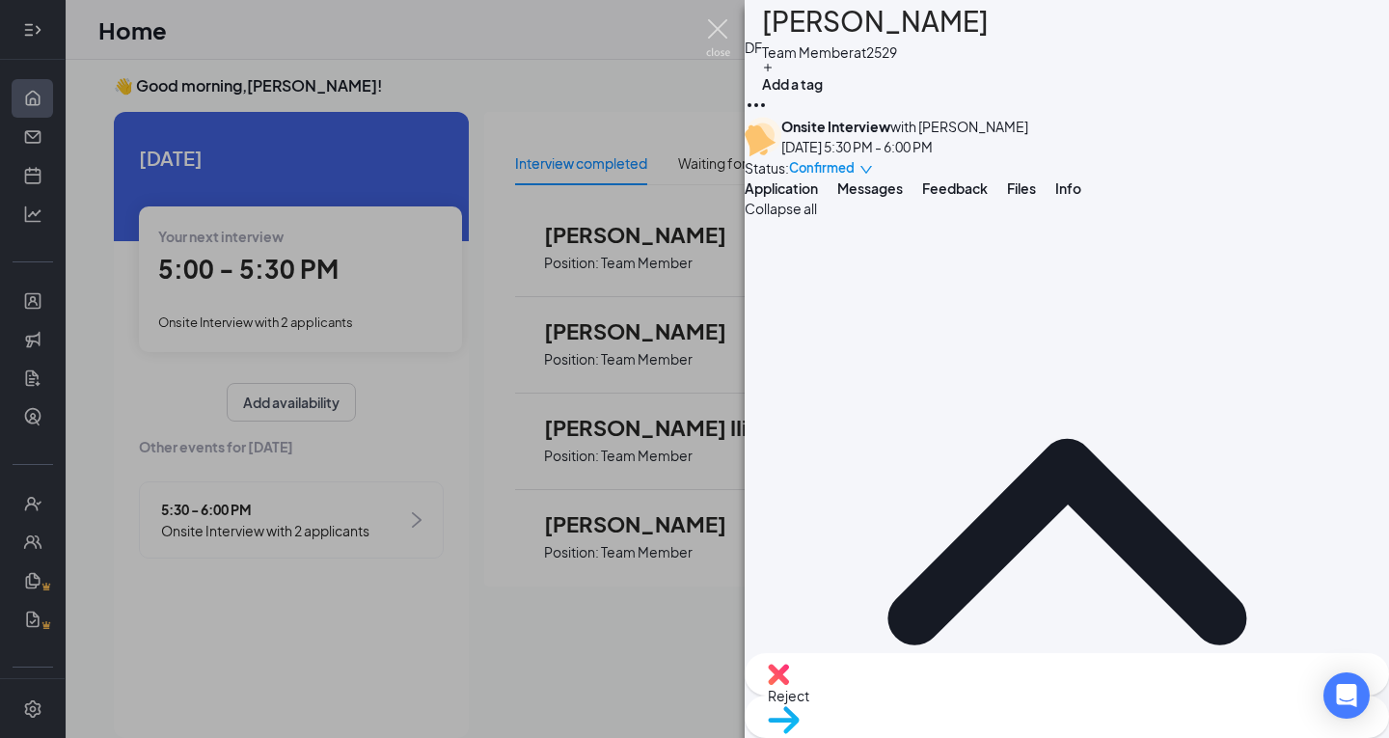
click at [720, 20] on img at bounding box center [718, 38] width 24 height 38
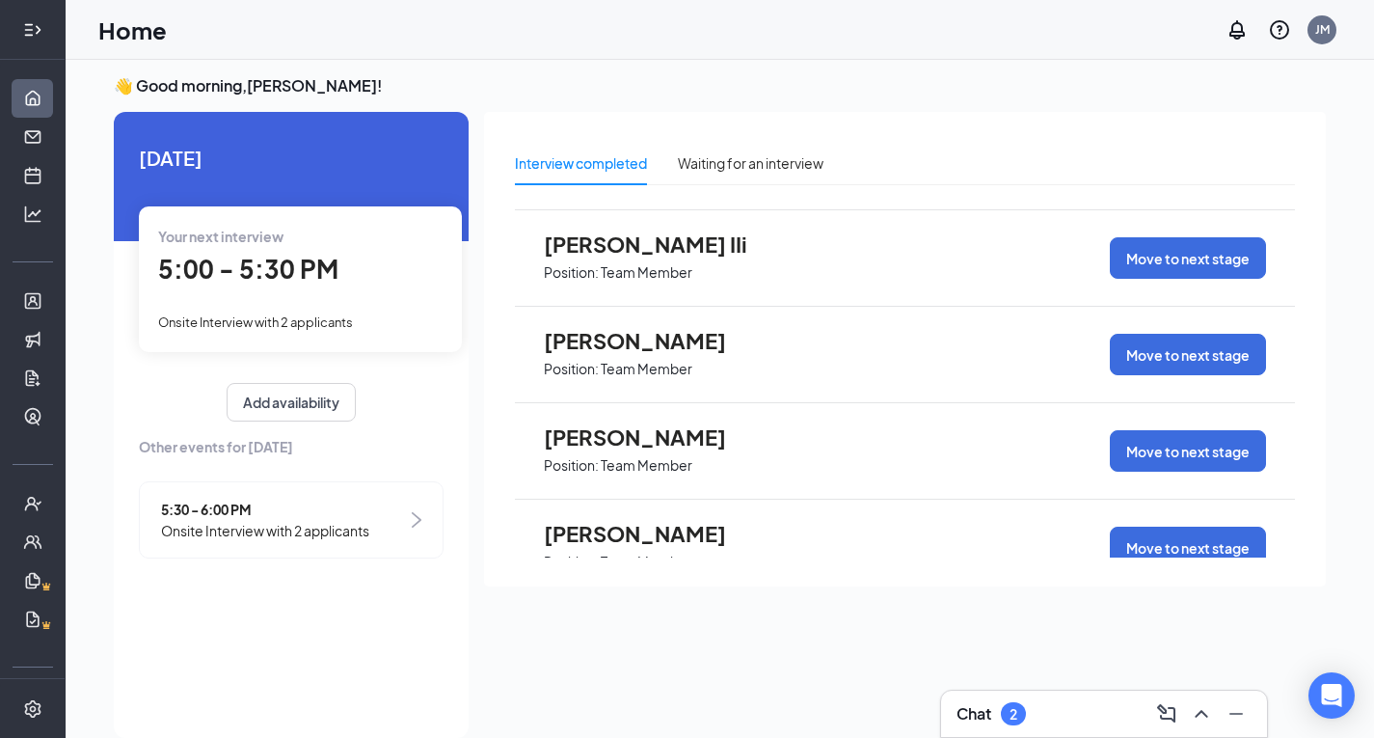
scroll to position [222, 0]
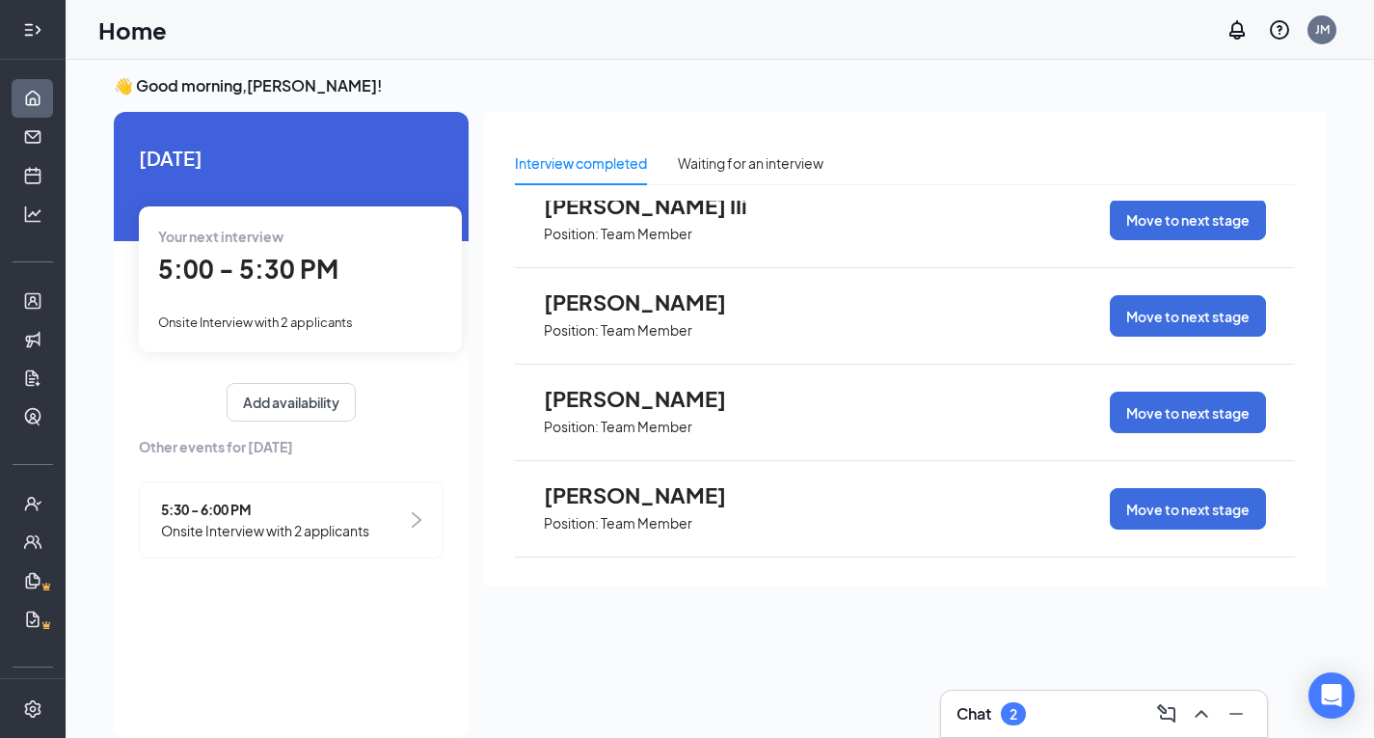
click at [50, 92] on link "Home" at bounding box center [59, 98] width 19 height 39
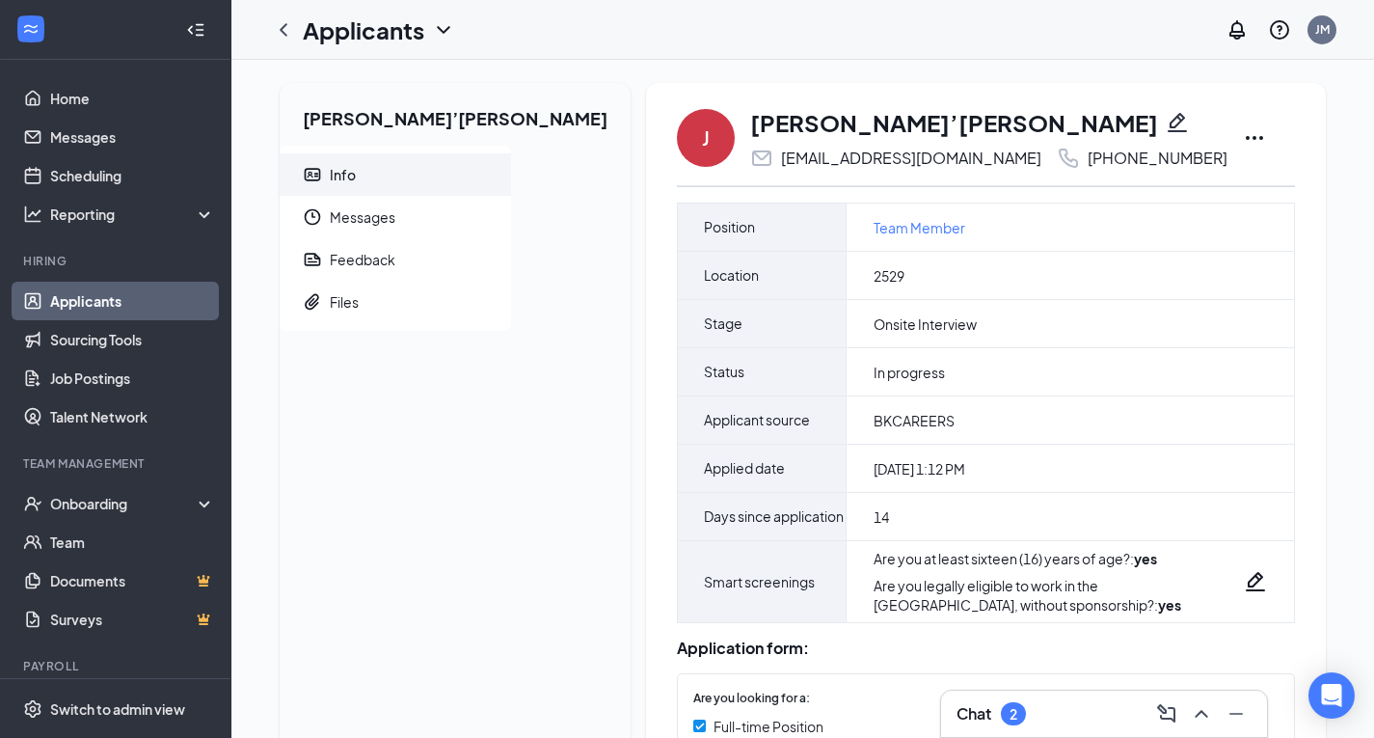
click at [1087, 141] on div "J Ja’Cole Taylor taylorjacole420@gmail.com +1 (916) 248-1153" at bounding box center [986, 138] width 618 height 64
click at [1246, 139] on icon "Ellipses" at bounding box center [1254, 138] width 17 height 4
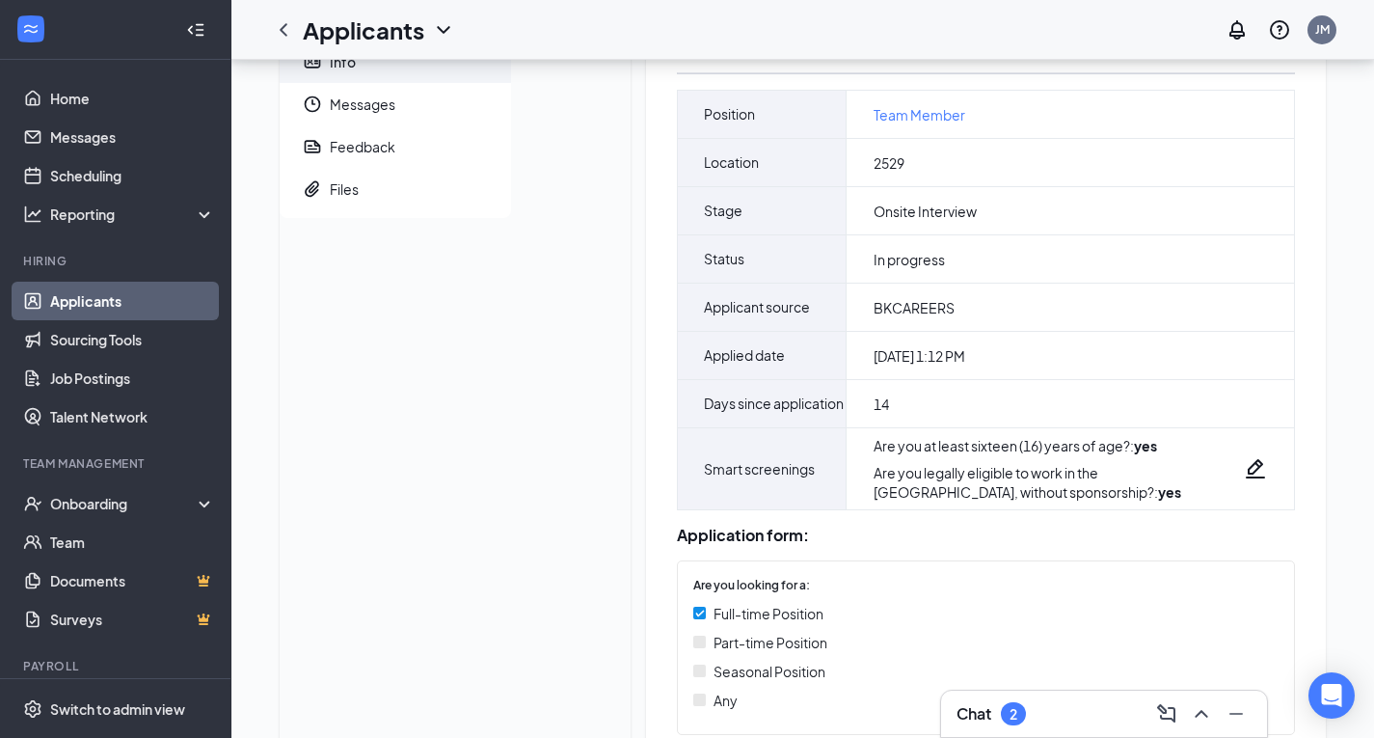
scroll to position [67, 0]
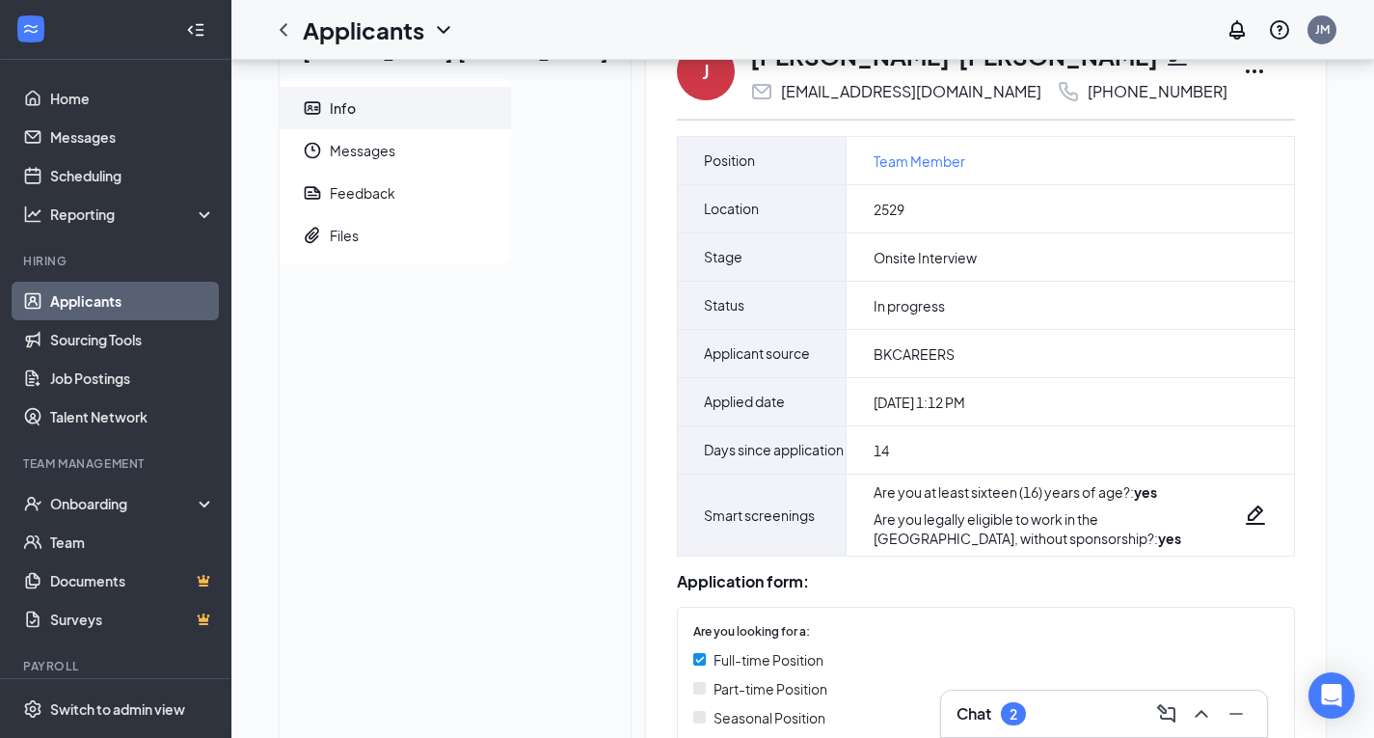
click at [1243, 76] on icon "Ellipses" at bounding box center [1254, 71] width 23 height 23
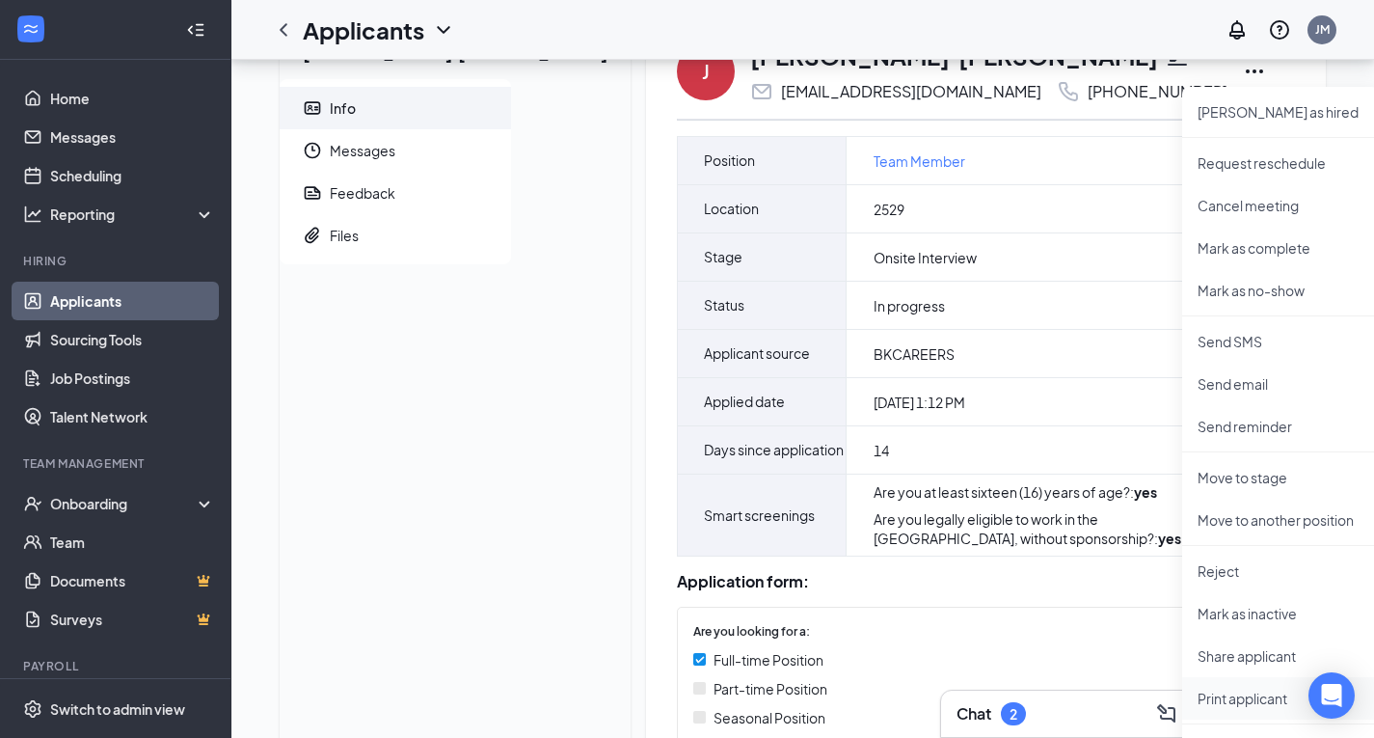
click at [1198, 697] on p "Print applicant" at bounding box center [1281, 697] width 166 height 19
